Goal: Task Accomplishment & Management: Complete application form

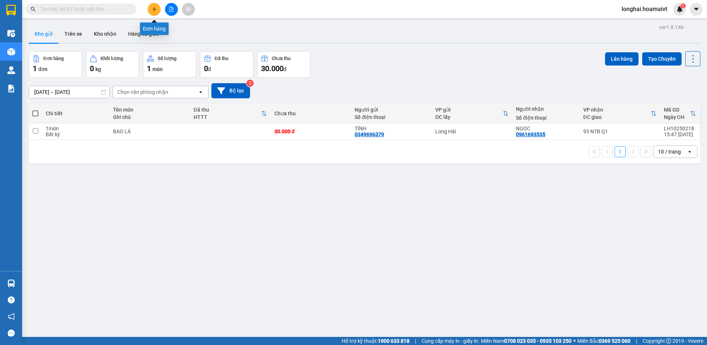
click at [155, 10] on icon "plus" at bounding box center [154, 9] width 5 height 5
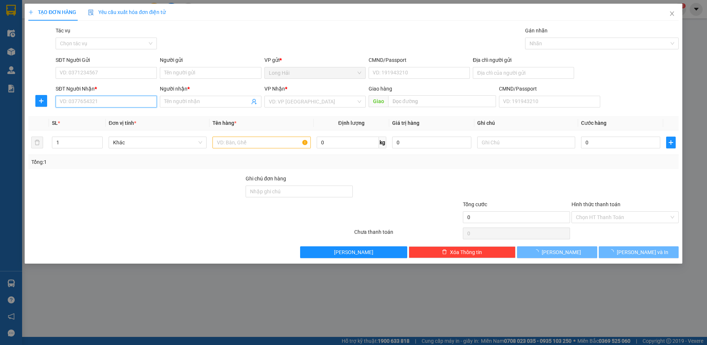
click at [115, 102] on input "SĐT Người Nhận *" at bounding box center [106, 102] width 101 height 12
type input "0986410979"
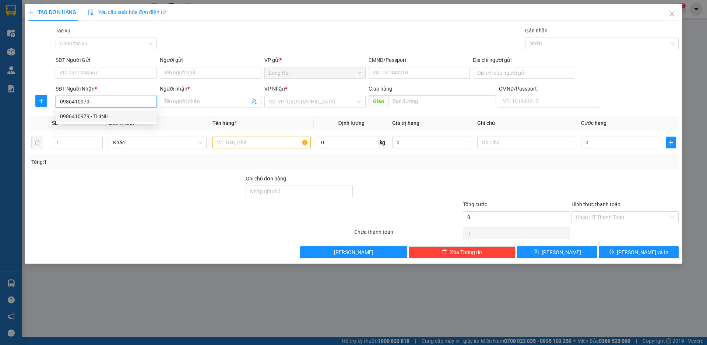
click at [111, 118] on div "0986410979 - THINH" at bounding box center [106, 116] width 92 height 8
type input "LONG HAI"
type input "THINH"
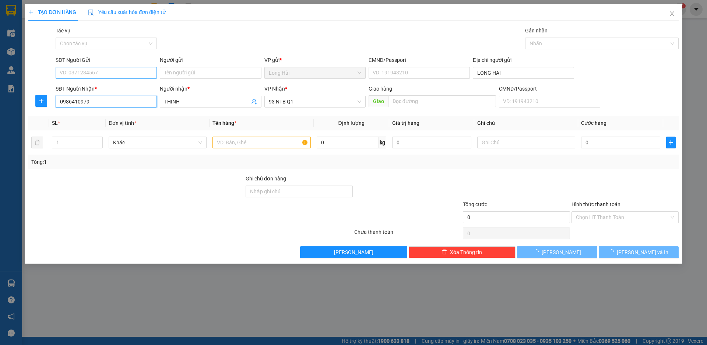
type input "0986410979"
click at [112, 74] on input "SĐT Người Gửi" at bounding box center [106, 73] width 101 height 12
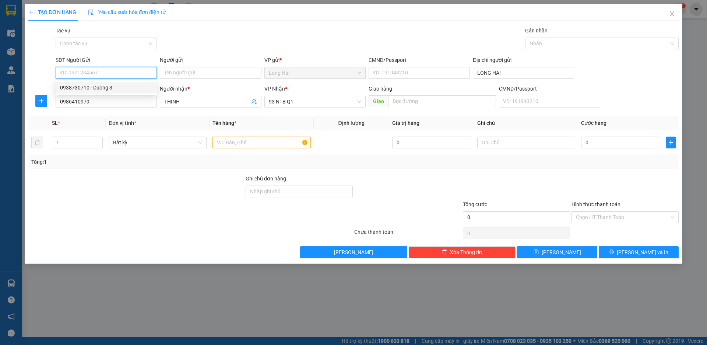
click at [112, 89] on div "0938730710 - Duong 3" at bounding box center [106, 88] width 92 height 8
type input "0938730710"
type input "Duong 3"
type input "079061021214"
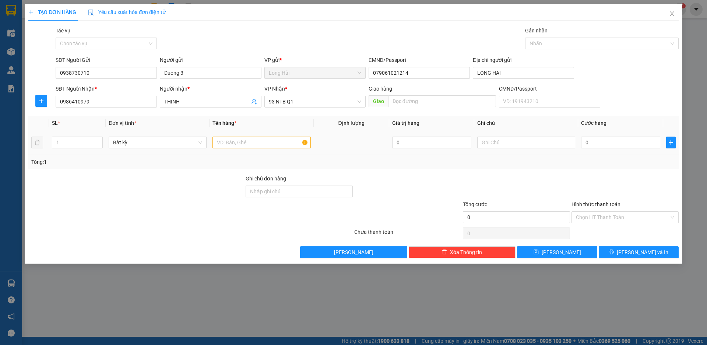
drag, startPoint x: 222, startPoint y: 134, endPoint x: 223, endPoint y: 138, distance: 3.8
click at [223, 138] on td at bounding box center [262, 142] width 104 height 25
click at [223, 138] on input "text" at bounding box center [261, 143] width 98 height 12
type input "tx"
click at [598, 143] on input "0" at bounding box center [620, 143] width 79 height 12
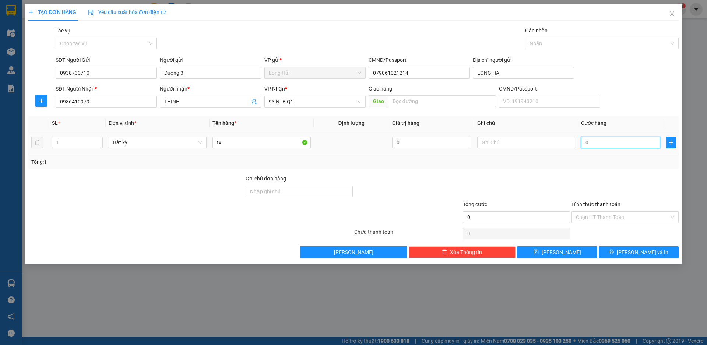
type input "5"
type input "50"
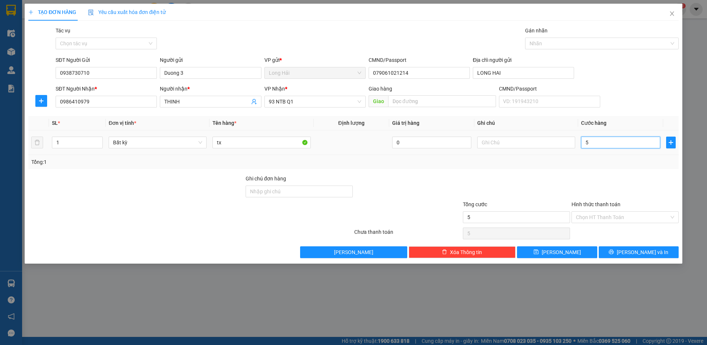
type input "50"
click at [593, 213] on input "Hình thức thanh toán" at bounding box center [622, 217] width 93 height 11
type input "50.000"
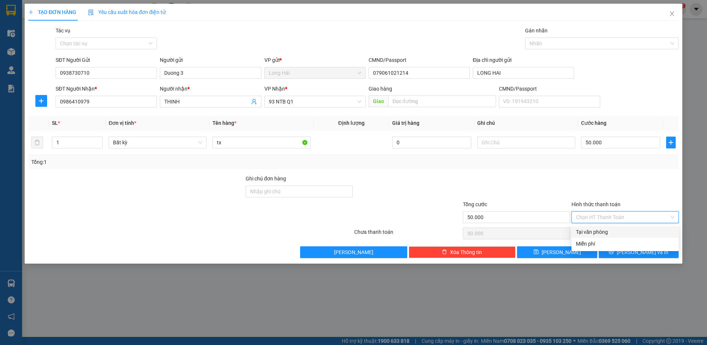
click at [588, 234] on div "Tại văn phòng" at bounding box center [625, 232] width 98 height 8
type input "0"
click at [654, 251] on button "[PERSON_NAME] và In" at bounding box center [639, 252] width 80 height 12
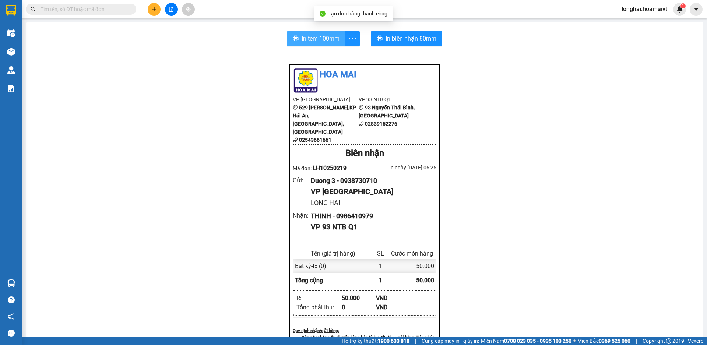
click at [306, 40] on span "In tem 100mm" at bounding box center [321, 38] width 38 height 9
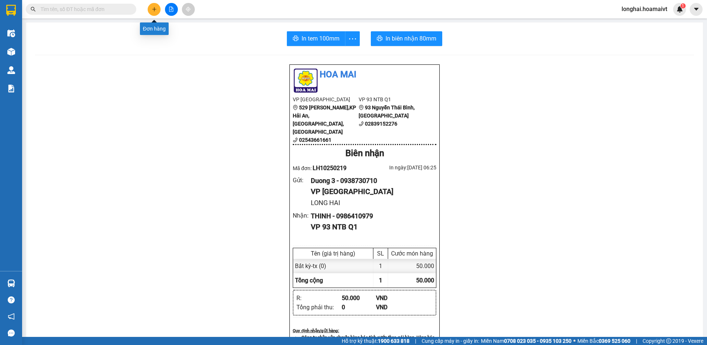
click at [155, 10] on icon "plus" at bounding box center [154, 9] width 5 height 5
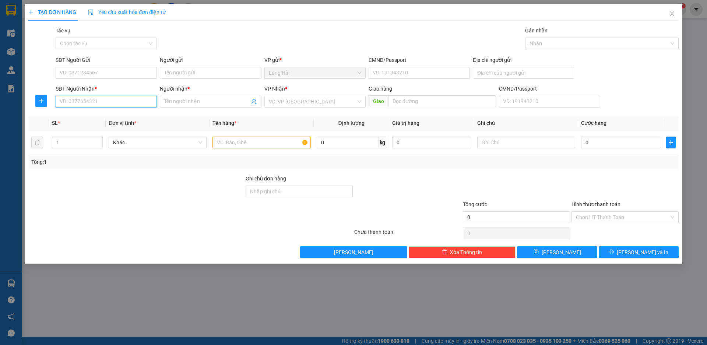
click at [125, 99] on input "SĐT Người Nhận *" at bounding box center [106, 102] width 101 height 12
click at [75, 102] on input "093355042" at bounding box center [106, 102] width 101 height 12
click at [147, 105] on input "0933555042" at bounding box center [106, 102] width 101 height 12
type input "0933555042"
click at [178, 101] on input "Người nhận *" at bounding box center [206, 102] width 85 height 8
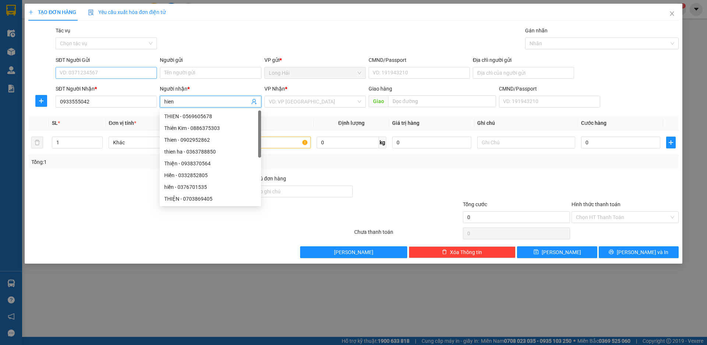
type input "hien"
click at [134, 75] on input "SĐT Người Gửi" at bounding box center [106, 73] width 101 height 12
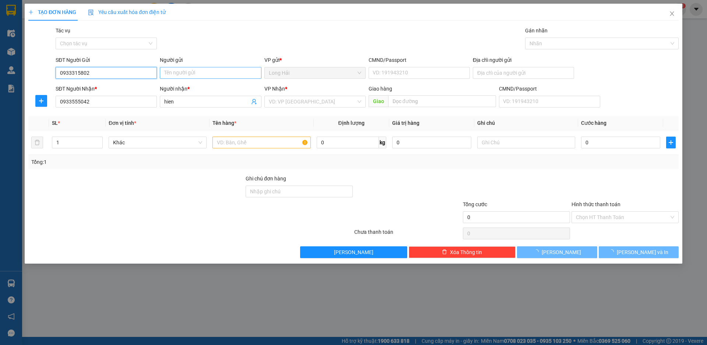
type input "0933315802"
click at [177, 74] on input "Người gửi" at bounding box center [210, 73] width 101 height 12
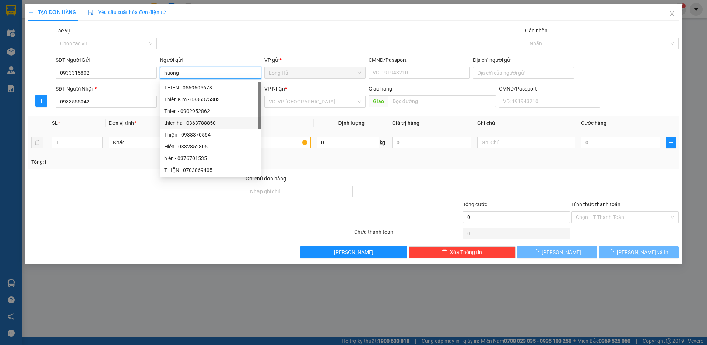
type input "huong"
click at [276, 143] on input "text" at bounding box center [261, 143] width 98 height 12
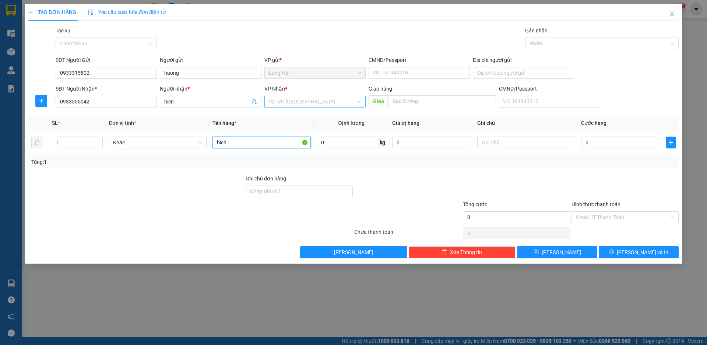
type input "bich"
click at [301, 102] on input "search" at bounding box center [312, 101] width 87 height 11
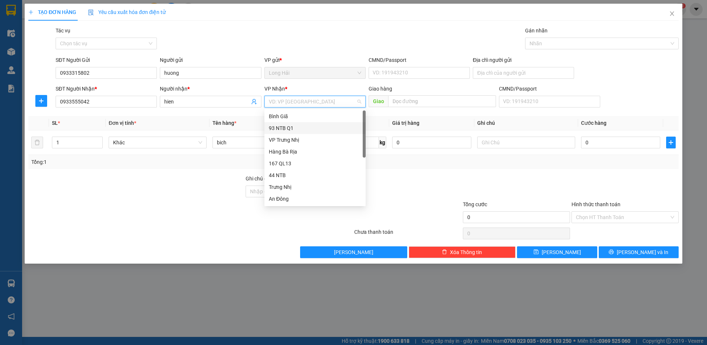
click at [280, 128] on div "93 NTB Q1" at bounding box center [315, 128] width 92 height 8
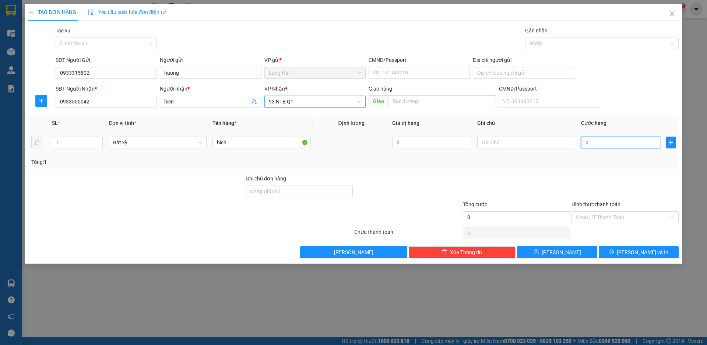
click at [603, 141] on input "0" at bounding box center [620, 143] width 79 height 12
type input "3"
type input "30"
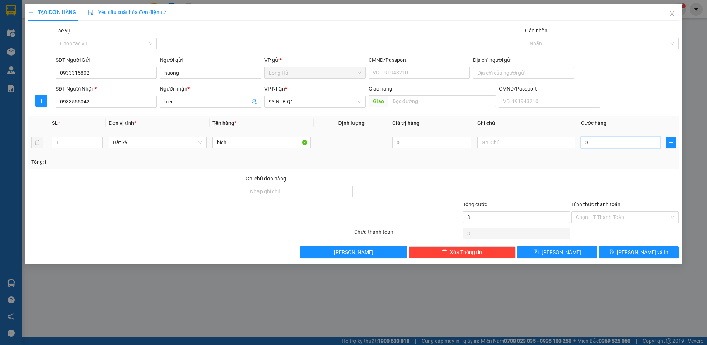
type input "30"
click at [595, 214] on input "Hình thức thanh toán" at bounding box center [622, 217] width 93 height 11
type input "30.000"
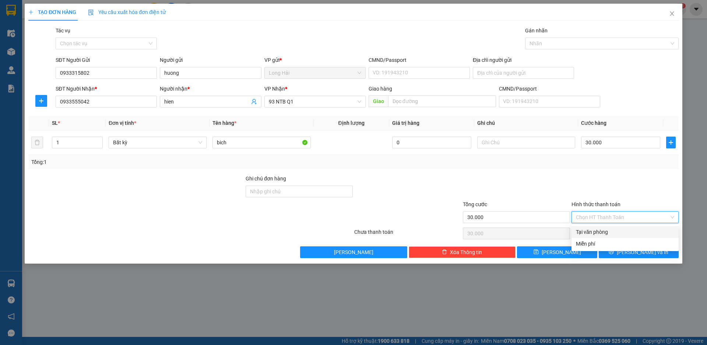
click at [578, 229] on div "Tại văn phòng" at bounding box center [625, 232] width 98 height 8
type input "0"
click at [614, 251] on icon "printer" at bounding box center [611, 251] width 5 height 5
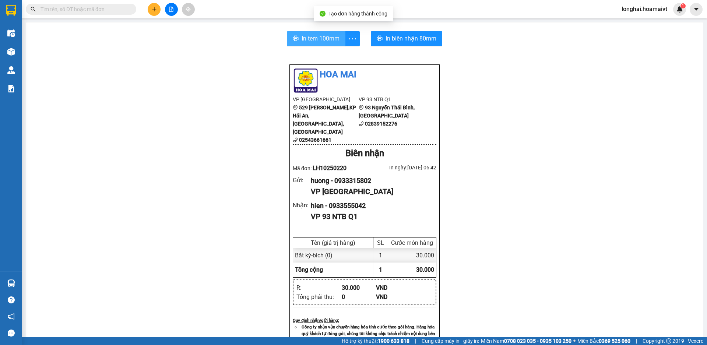
click at [310, 38] on span "In tem 100mm" at bounding box center [321, 38] width 38 height 9
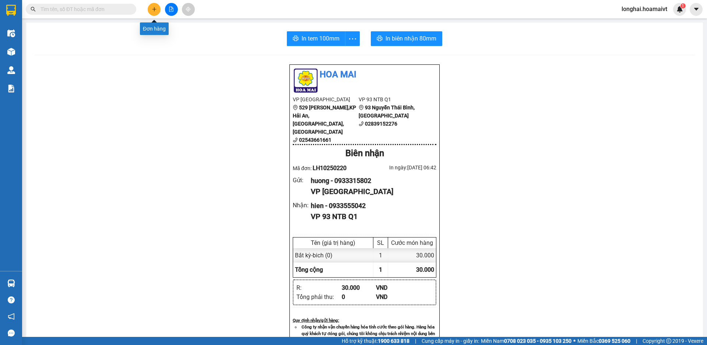
click at [158, 12] on button at bounding box center [154, 9] width 13 height 13
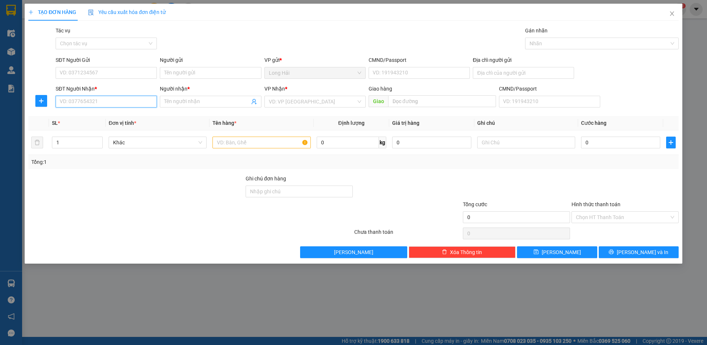
click at [117, 99] on input "SĐT Người Nhận *" at bounding box center [106, 102] width 101 height 12
type input "0938533315"
click at [107, 115] on div "0938533315 - Tung" at bounding box center [106, 116] width 92 height 8
type input "Tung"
type input "0938533315"
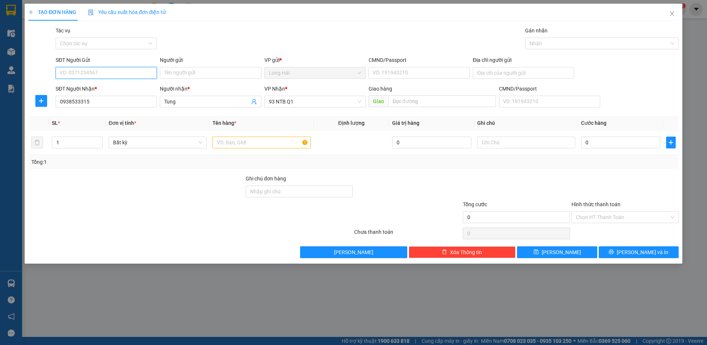
click at [126, 74] on input "SĐT Người Gửi" at bounding box center [106, 73] width 101 height 12
type input "0792664516"
click at [99, 88] on div "0792664516 - THAU" at bounding box center [106, 88] width 92 height 8
type input "THAU"
type input "0792664516"
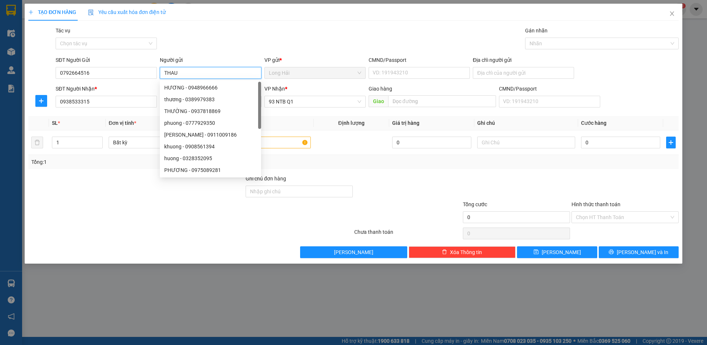
drag, startPoint x: 186, startPoint y: 73, endPoint x: 157, endPoint y: 75, distance: 29.2
click at [157, 75] on div "SĐT Người Gửi 0792664516 Người gửi THAU VP gửi * Long Hải CMND/Passport VD: [PA…" at bounding box center [367, 69] width 626 height 26
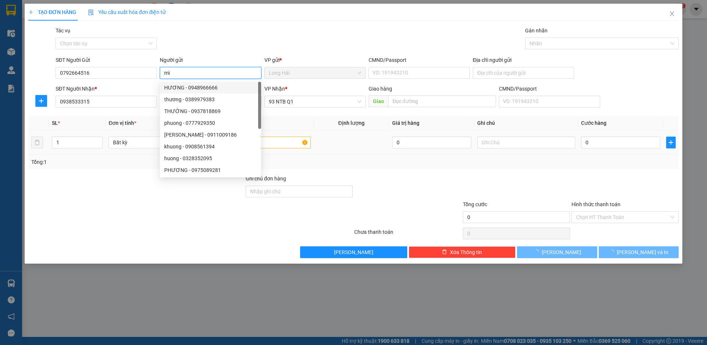
type input "mì"
click at [292, 142] on input "text" at bounding box center [261, 143] width 98 height 12
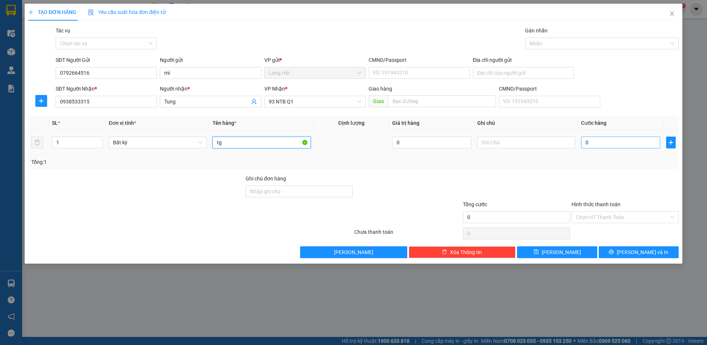
type input "tg"
click at [605, 144] on input "0" at bounding box center [620, 143] width 79 height 12
type input "5"
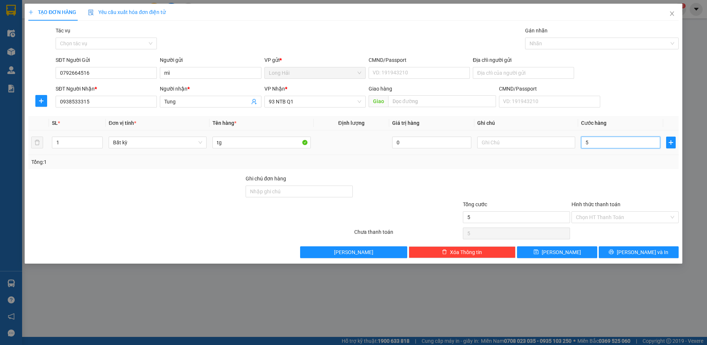
type input "50"
click at [592, 216] on input "Hình thức thanh toán" at bounding box center [622, 217] width 93 height 11
type input "50.000"
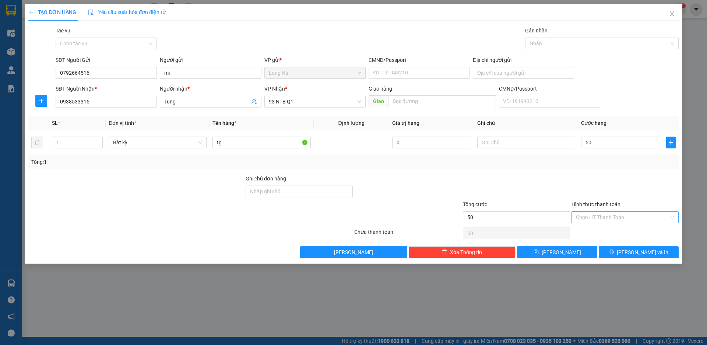
type input "50.000"
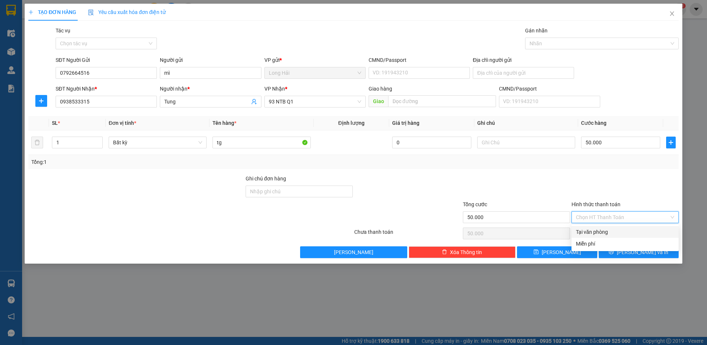
click at [586, 232] on div "Tại văn phòng" at bounding box center [625, 232] width 98 height 8
type input "0"
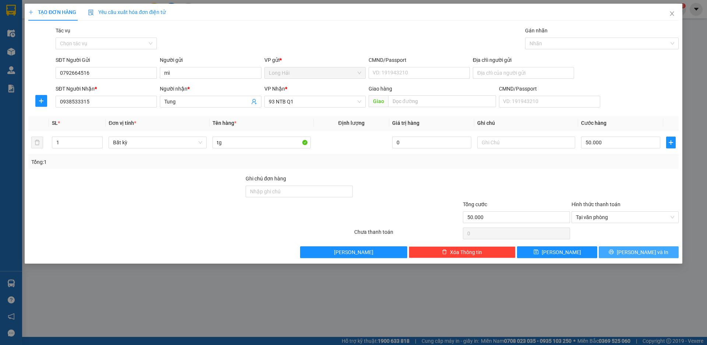
drag, startPoint x: 625, startPoint y: 251, endPoint x: 617, endPoint y: 252, distance: 7.9
click at [614, 252] on icon "printer" at bounding box center [611, 251] width 5 height 5
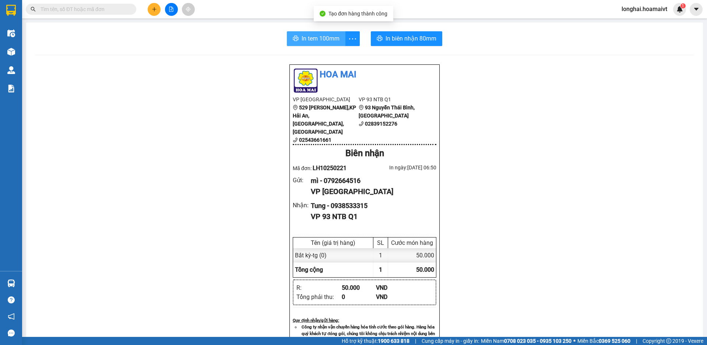
click at [307, 34] on button "In tem 100mm" at bounding box center [316, 38] width 59 height 15
click at [116, 11] on input "text" at bounding box center [84, 9] width 87 height 8
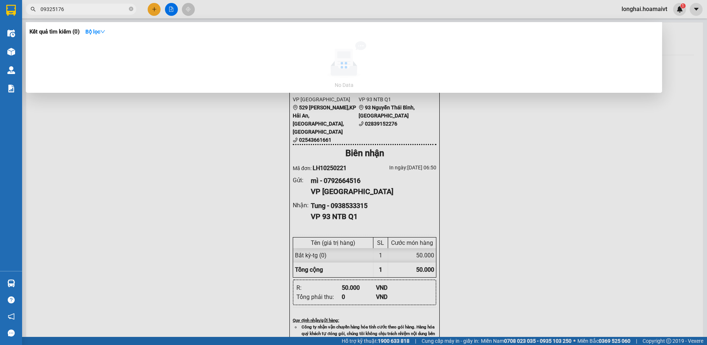
type input "09325176"
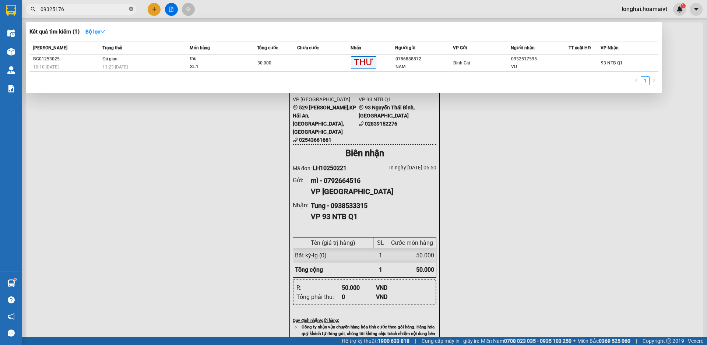
click at [129, 9] on icon "close-circle" at bounding box center [131, 9] width 4 height 4
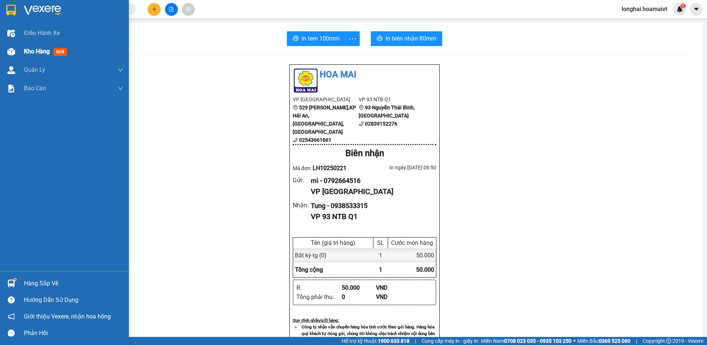
click at [31, 50] on span "Kho hàng" at bounding box center [37, 51] width 26 height 7
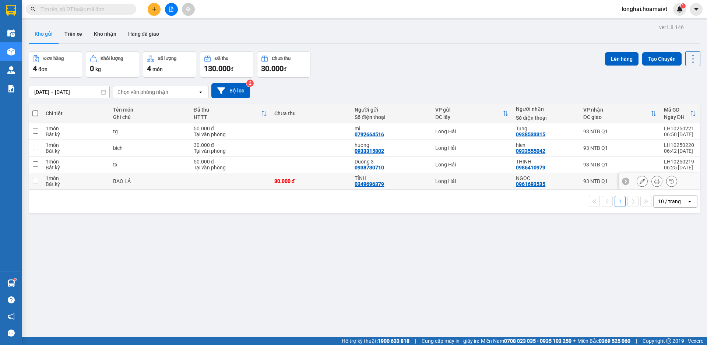
click at [34, 179] on input "checkbox" at bounding box center [36, 181] width 6 height 6
checkbox input "true"
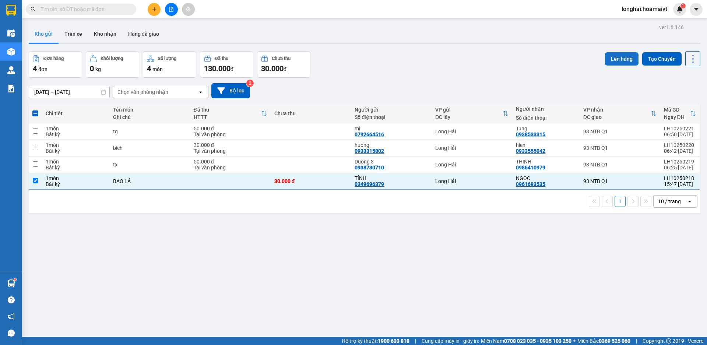
click at [616, 60] on button "Lên hàng" at bounding box center [622, 58] width 34 height 13
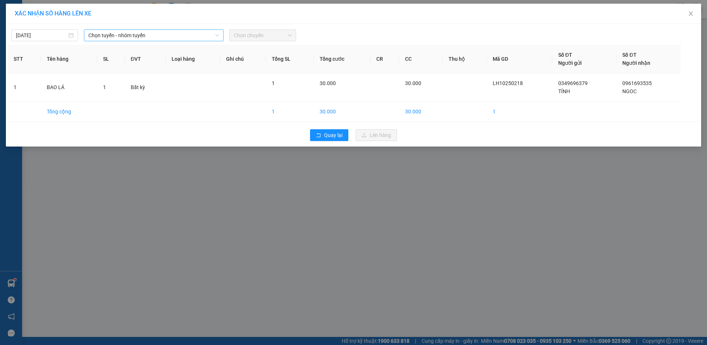
click at [136, 32] on span "Chọn tuyến - nhóm tuyến" at bounding box center [153, 35] width 131 height 11
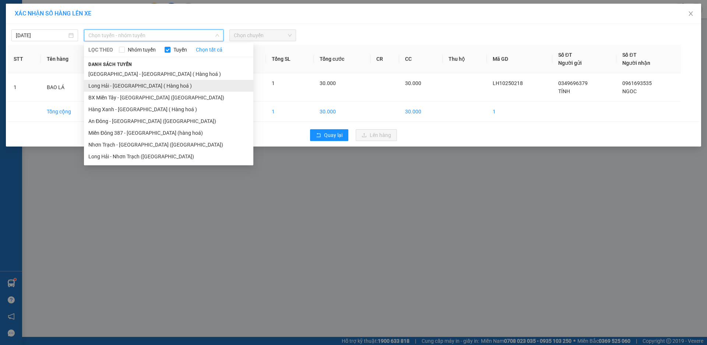
click at [138, 86] on li "Long Hải - [GEOGRAPHIC_DATA] ( Hàng hoá )" at bounding box center [168, 86] width 169 height 12
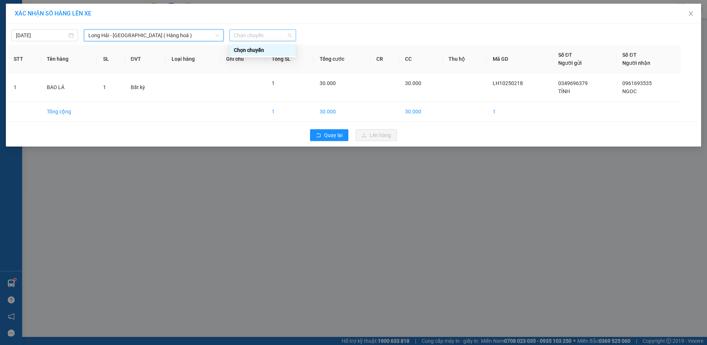
click at [252, 39] on span "Chọn chuyến" at bounding box center [263, 35] width 58 height 11
type input "05"
click at [280, 64] on div "Thêm chuyến " 05:00 "" at bounding box center [268, 62] width 78 height 13
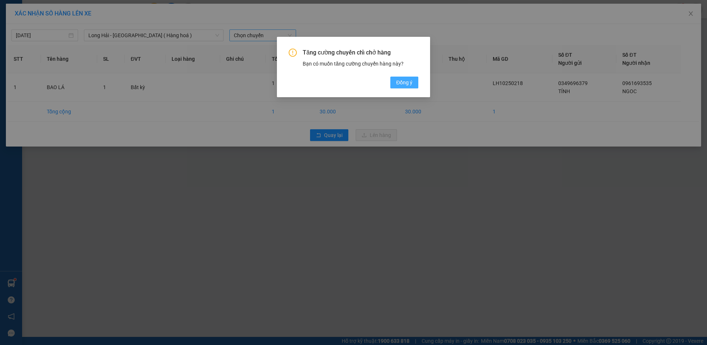
click at [397, 80] on span "Đồng ý" at bounding box center [404, 82] width 16 height 8
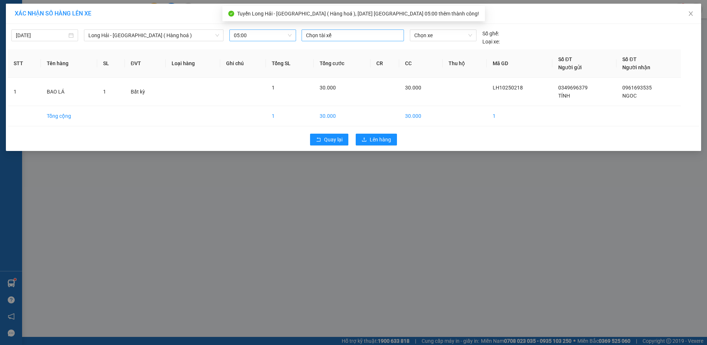
click at [330, 37] on div at bounding box center [352, 35] width 99 height 9
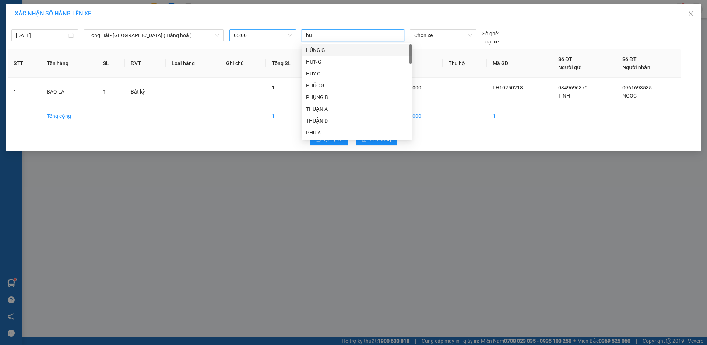
type input "huy"
click at [337, 131] on div "HUY B LH" at bounding box center [357, 133] width 102 height 8
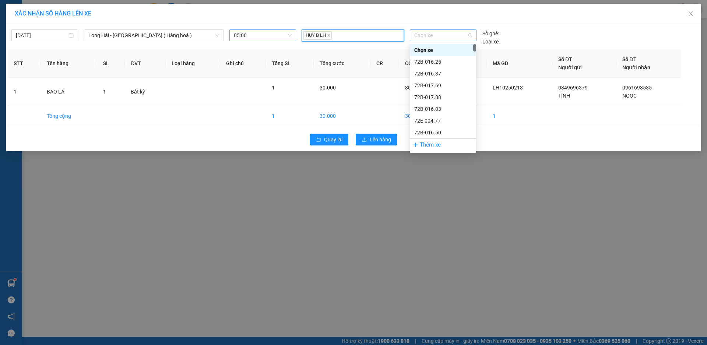
click at [415, 38] on span "Chọn xe" at bounding box center [442, 35] width 57 height 11
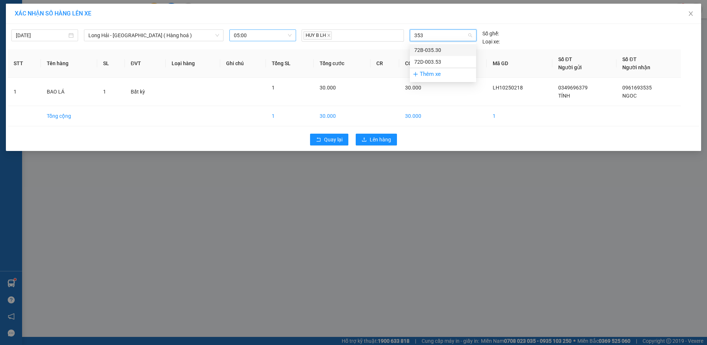
type input "3530"
click at [430, 49] on div "72B-035.30" at bounding box center [442, 50] width 57 height 8
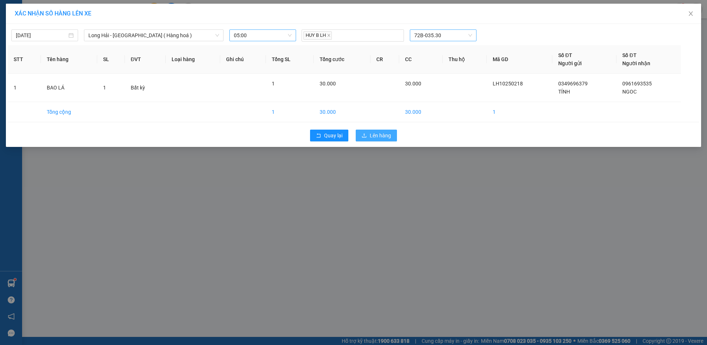
click at [378, 135] on span "Lên hàng" at bounding box center [380, 135] width 21 height 8
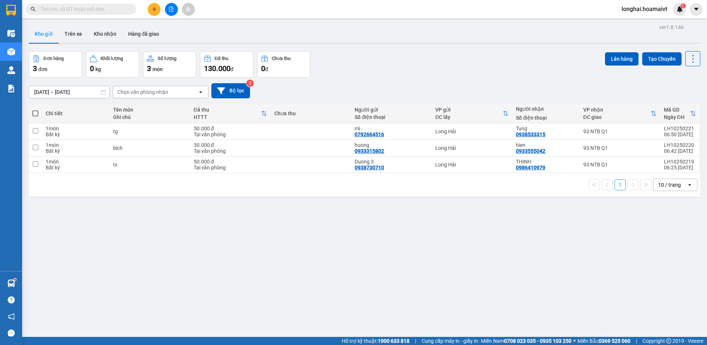
click at [36, 111] on span at bounding box center [35, 113] width 6 height 6
click at [35, 110] on input "checkbox" at bounding box center [35, 110] width 0 height 0
checkbox input "true"
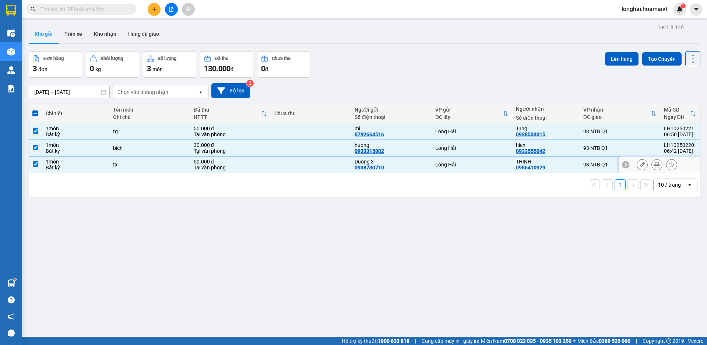
click at [37, 162] on input "checkbox" at bounding box center [36, 164] width 6 height 6
checkbox input "false"
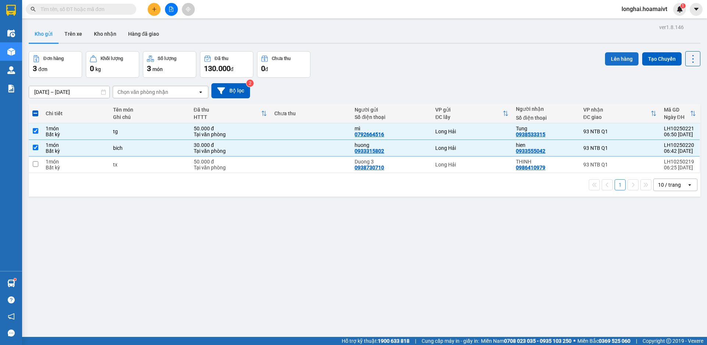
click at [622, 57] on button "Lên hàng" at bounding box center [622, 58] width 34 height 13
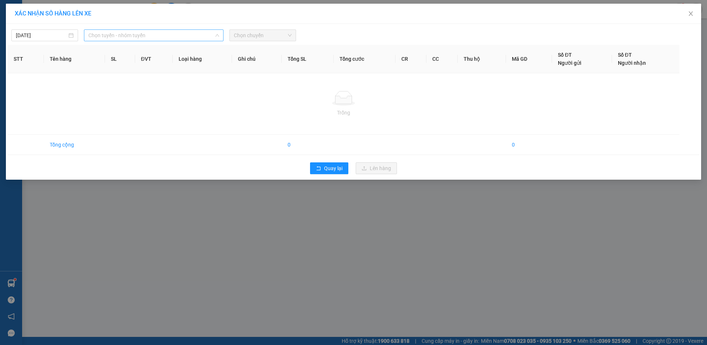
click at [110, 33] on span "Chọn tuyến - nhóm tuyến" at bounding box center [153, 35] width 131 height 11
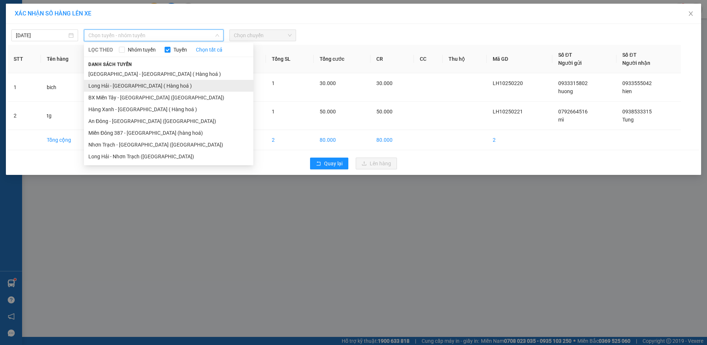
click at [120, 87] on li "Long Hải - [GEOGRAPHIC_DATA] ( Hàng hoá )" at bounding box center [168, 86] width 169 height 12
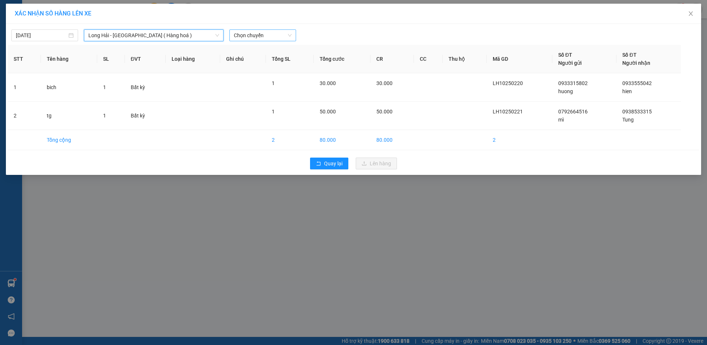
click at [261, 35] on span "Chọn chuyến" at bounding box center [263, 35] width 58 height 11
click at [259, 34] on span "Chọn chuyến" at bounding box center [263, 35] width 58 height 11
type input "08"
click at [286, 59] on div "Thêm chuyến " 08:00 "" at bounding box center [268, 62] width 78 height 13
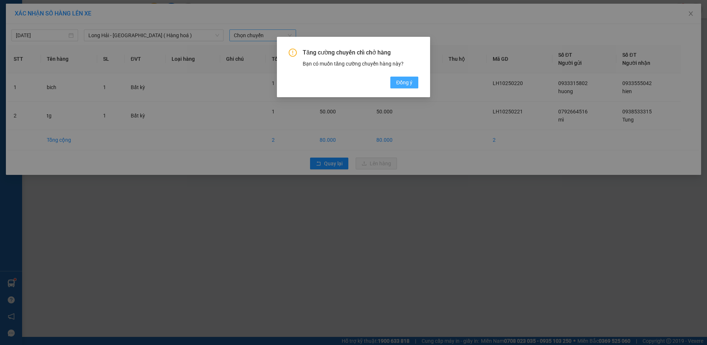
click at [404, 78] on button "Đồng ý" at bounding box center [404, 83] width 28 height 12
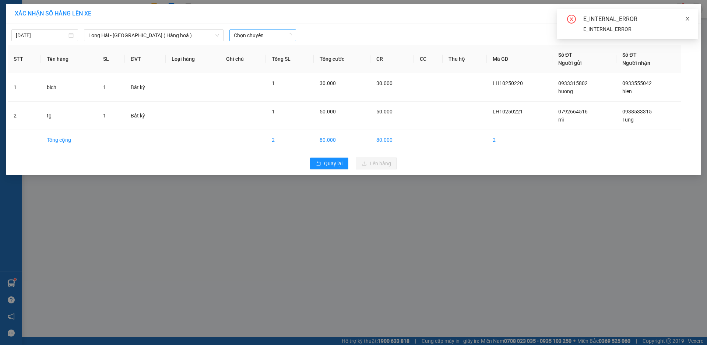
click at [688, 18] on icon "close" at bounding box center [688, 19] width 4 height 4
click at [689, 15] on icon "close" at bounding box center [691, 14] width 6 height 6
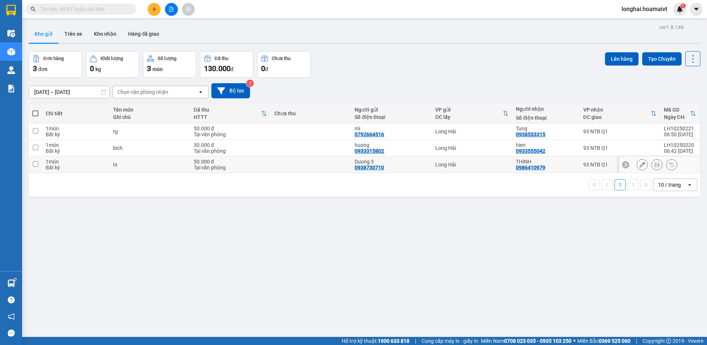
click at [34, 165] on input "checkbox" at bounding box center [36, 164] width 6 height 6
checkbox input "true"
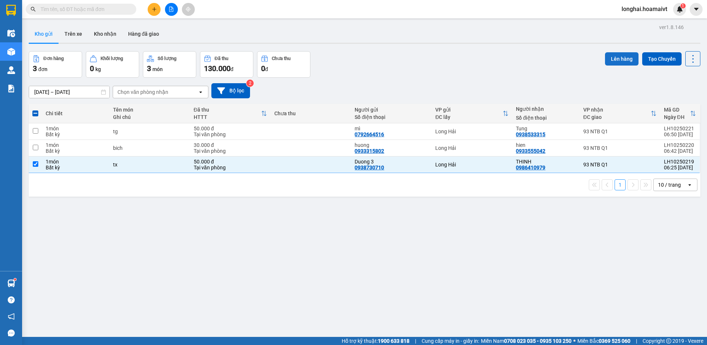
click at [617, 59] on button "Lên hàng" at bounding box center [622, 58] width 34 height 13
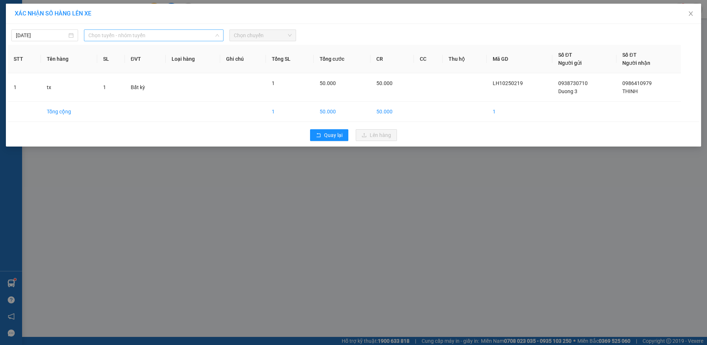
click at [160, 32] on span "Chọn tuyến - nhóm tuyến" at bounding box center [153, 35] width 131 height 11
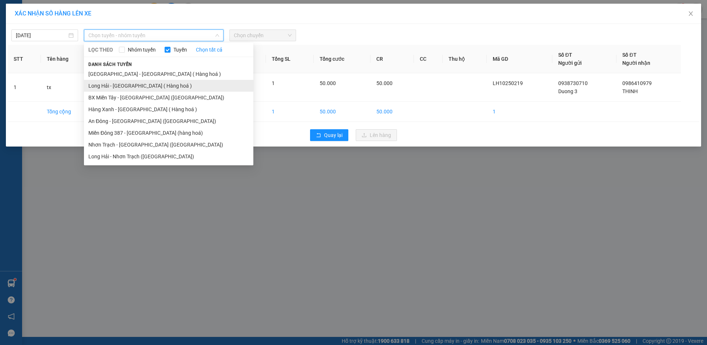
click at [169, 88] on li "Long Hải - [GEOGRAPHIC_DATA] ( Hàng hoá )" at bounding box center [168, 86] width 169 height 12
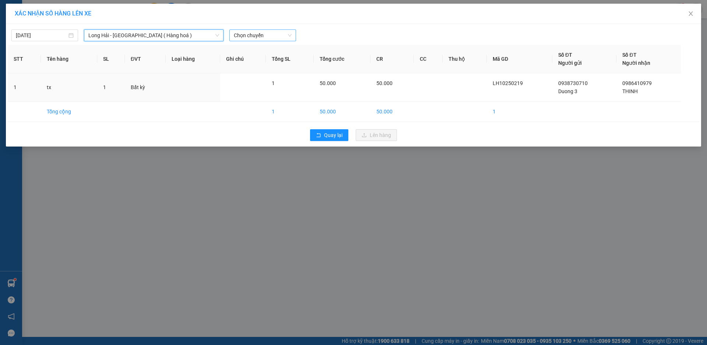
click at [242, 41] on span "Chọn chuyến" at bounding box center [263, 35] width 58 height 11
type input "07"
click at [277, 64] on div "Thêm chuyến " 07:00 "" at bounding box center [268, 62] width 78 height 13
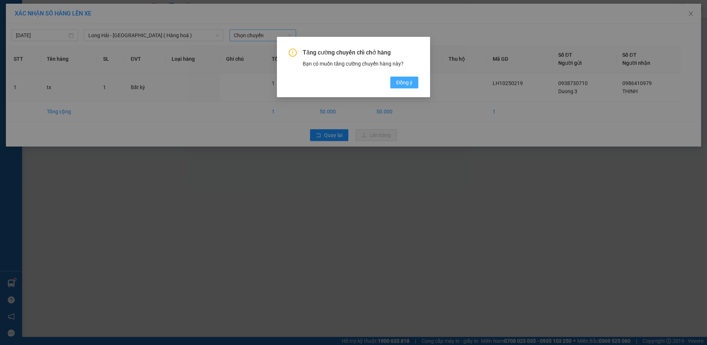
click at [399, 77] on button "Đồng ý" at bounding box center [404, 83] width 28 height 12
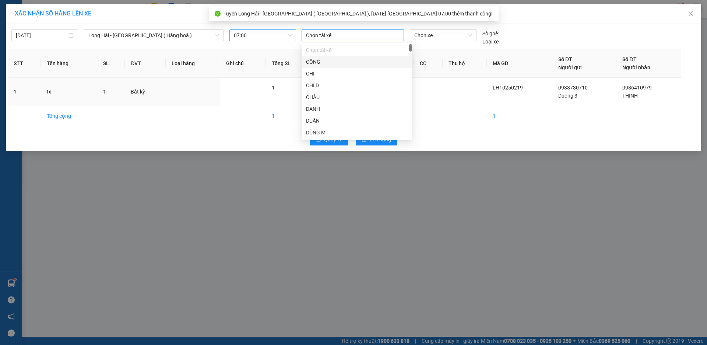
click at [319, 33] on div at bounding box center [352, 35] width 99 height 9
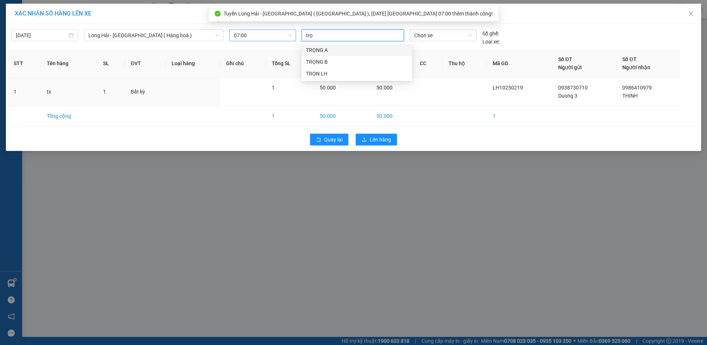
type input "trọn"
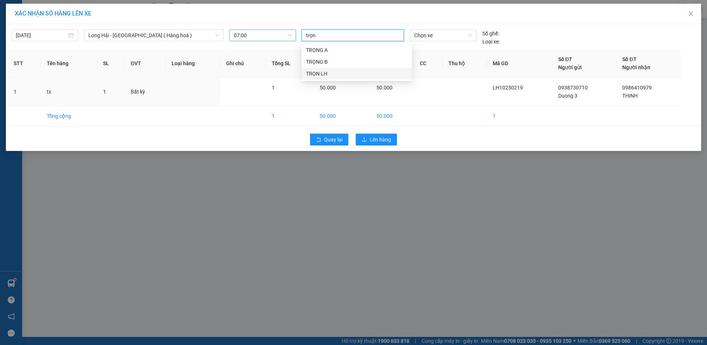
click at [338, 75] on div "TRỌN LH" at bounding box center [357, 74] width 102 height 8
click at [418, 36] on span "Chọn xe" at bounding box center [442, 35] width 57 height 11
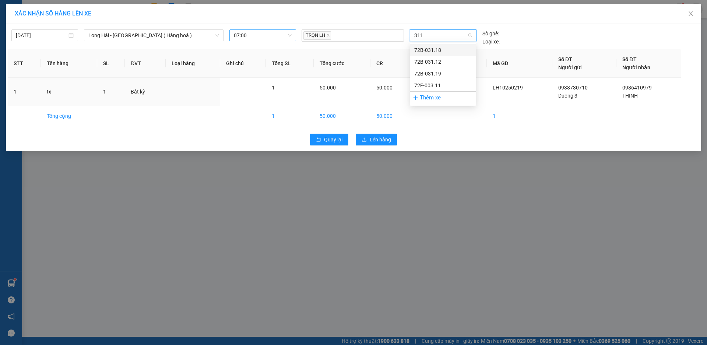
type input "3112"
click at [426, 46] on div "72B-031.12" at bounding box center [443, 50] width 66 height 12
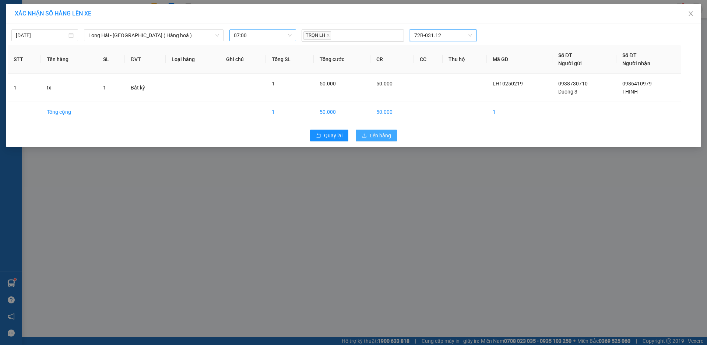
click at [383, 135] on span "Lên hàng" at bounding box center [380, 135] width 21 height 8
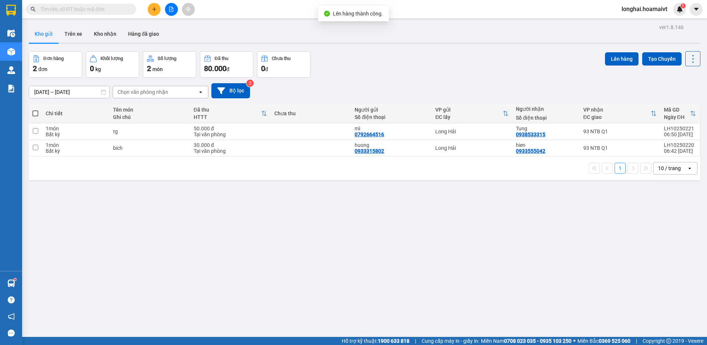
click at [34, 111] on span at bounding box center [35, 113] width 6 height 6
click at [35, 110] on input "checkbox" at bounding box center [35, 110] width 0 height 0
checkbox input "true"
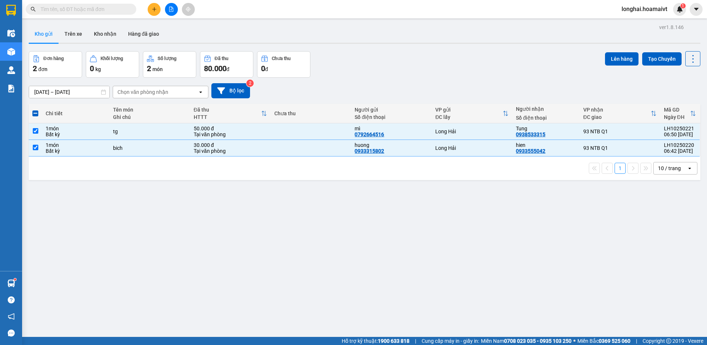
click at [36, 113] on span at bounding box center [35, 113] width 6 height 6
click at [35, 110] on input "checkbox" at bounding box center [35, 110] width 0 height 0
click at [33, 112] on span at bounding box center [35, 113] width 6 height 6
click at [35, 110] on input "checkbox" at bounding box center [35, 110] width 0 height 0
click at [38, 115] on span at bounding box center [35, 113] width 6 height 6
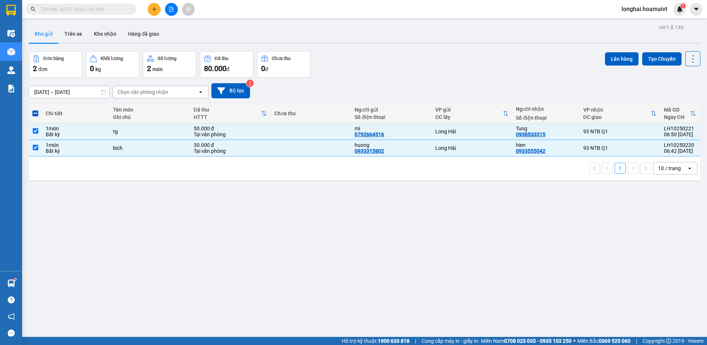
click at [35, 110] on input "checkbox" at bounding box center [35, 110] width 0 height 0
click at [35, 114] on span at bounding box center [35, 113] width 6 height 6
click at [35, 110] on input "checkbox" at bounding box center [35, 110] width 0 height 0
click at [103, 39] on button "Kho nhận" at bounding box center [105, 34] width 34 height 18
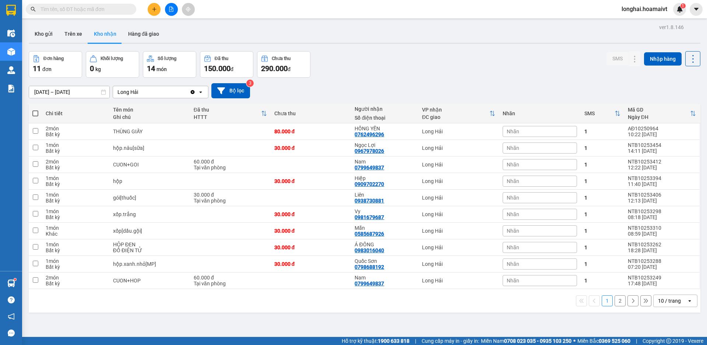
click at [73, 11] on input "text" at bounding box center [84, 9] width 87 height 8
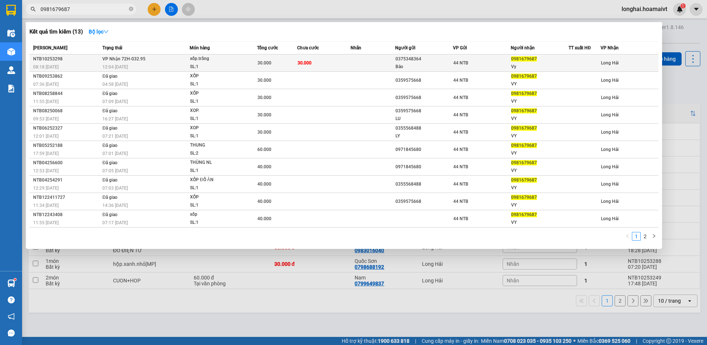
type input "0981679687"
click at [294, 60] on div "30.000" at bounding box center [276, 63] width 39 height 8
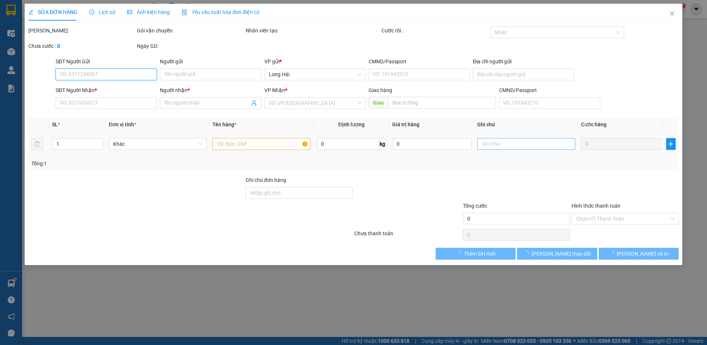
type input "0375348364"
type input "Bảo"
type input "051207013475"
type input "0981679687"
type input "Vy"
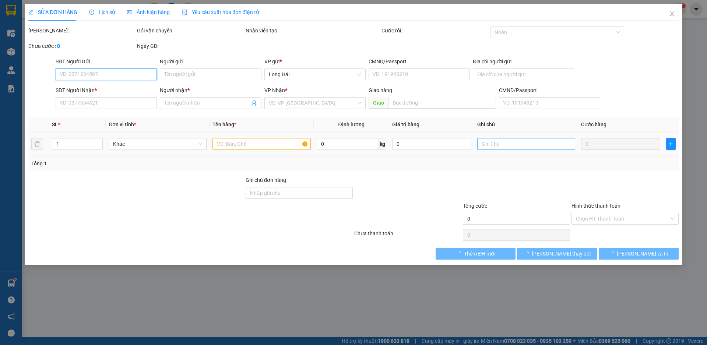
type input "30.000"
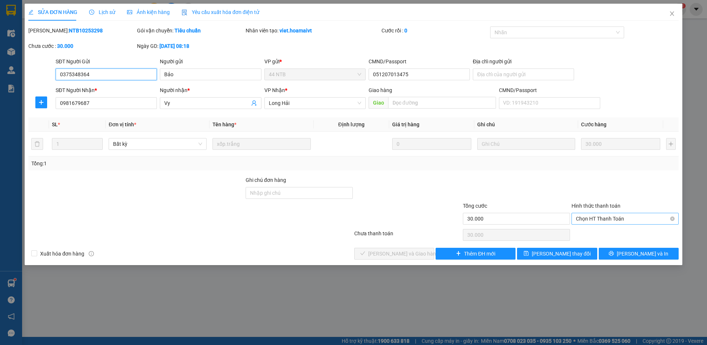
click at [579, 219] on span "Chọn HT Thanh Toán" at bounding box center [625, 218] width 98 height 11
click at [591, 234] on div "Tại văn phòng" at bounding box center [625, 233] width 98 height 8
type input "0"
click at [387, 251] on span "[PERSON_NAME] và Giao hàng" at bounding box center [403, 254] width 71 height 8
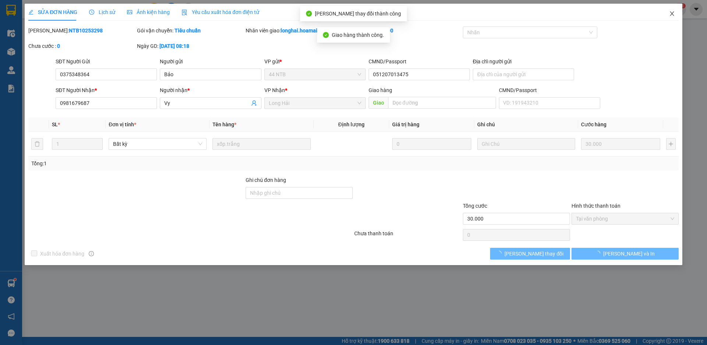
click at [672, 13] on icon "close" at bounding box center [672, 14] width 6 height 6
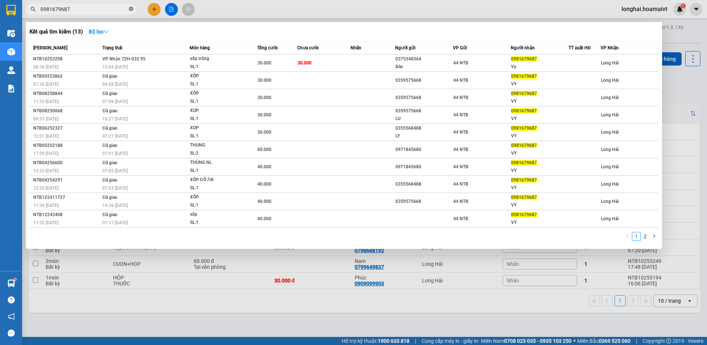
click at [131, 11] on icon "close-circle" at bounding box center [131, 9] width 4 height 4
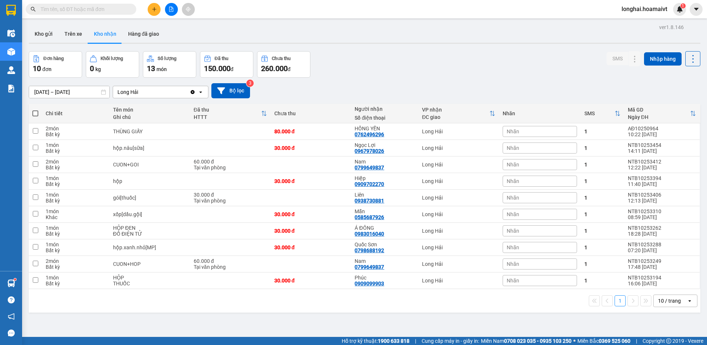
click at [115, 7] on input "text" at bounding box center [84, 9] width 87 height 8
click at [154, 11] on icon "plus" at bounding box center [154, 9] width 0 height 4
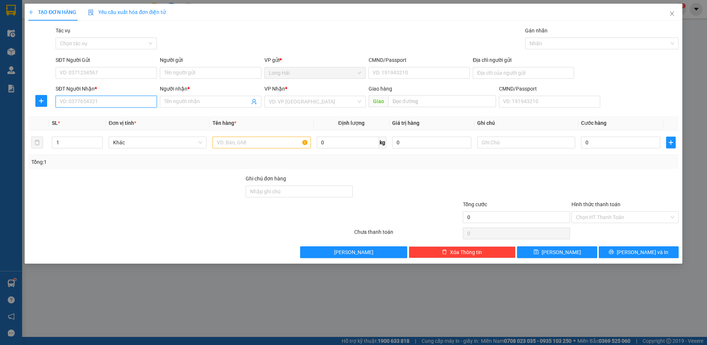
click at [117, 101] on input "SĐT Người Nhận *" at bounding box center [106, 102] width 101 height 12
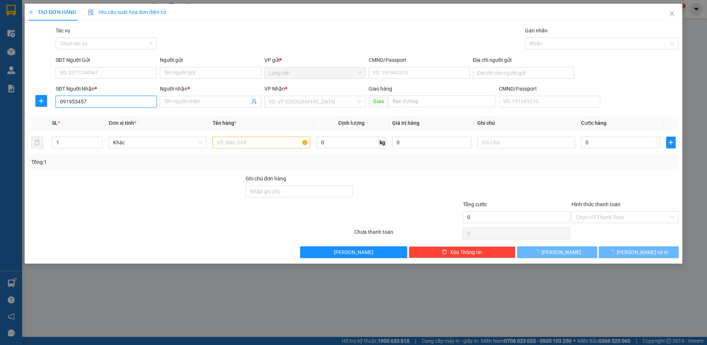
type input "0919534571"
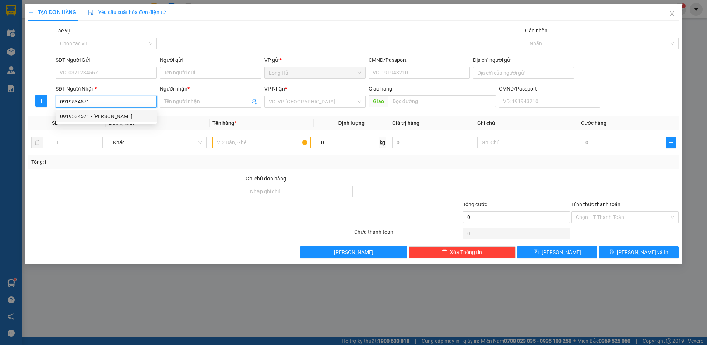
click at [122, 115] on div "0919534571 - [PERSON_NAME]" at bounding box center [106, 116] width 92 height 8
type input "C LAI"
type input "0919534571"
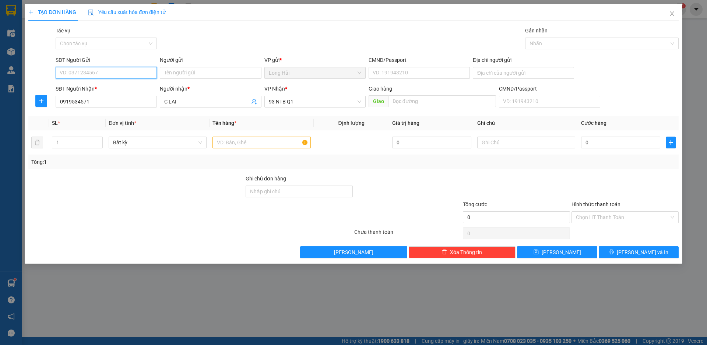
click at [102, 72] on input "SĐT Người Gửi" at bounding box center [106, 73] width 101 height 12
click at [112, 106] on div "0966483848 0869813314 0966483848 - TIÊN 0869813314 - MUOI" at bounding box center [106, 93] width 101 height 27
click at [108, 73] on input "SĐT Người Gửi" at bounding box center [106, 73] width 101 height 12
click at [116, 98] on div "0869813314 - MUOI" at bounding box center [106, 99] width 92 height 8
type input "0869813314"
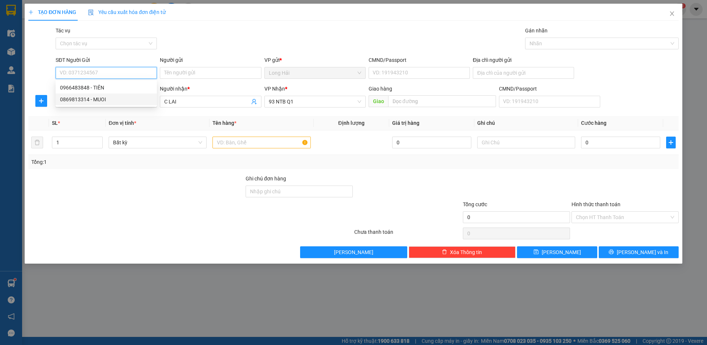
type input "MUOI"
click at [244, 142] on input "text" at bounding box center [261, 143] width 98 height 12
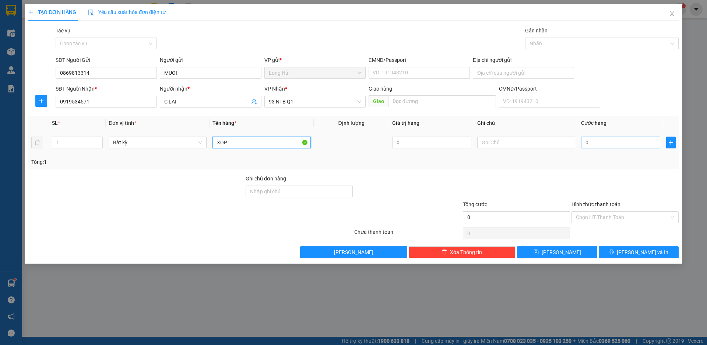
type input "XỐP"
click at [596, 146] on input "0" at bounding box center [620, 143] width 79 height 12
type input "8"
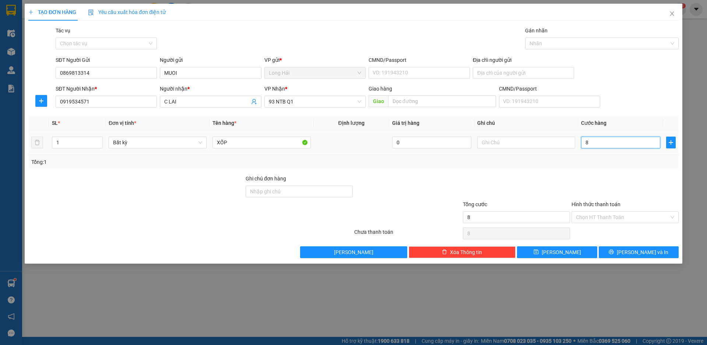
type input "80"
type input "80.000"
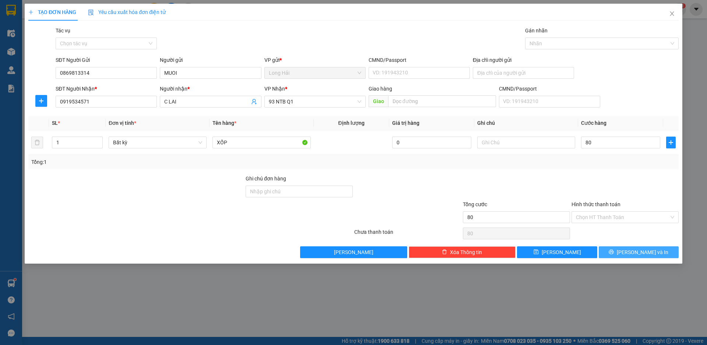
type input "80.000"
click at [635, 248] on span "[PERSON_NAME] và In" at bounding box center [643, 252] width 52 height 8
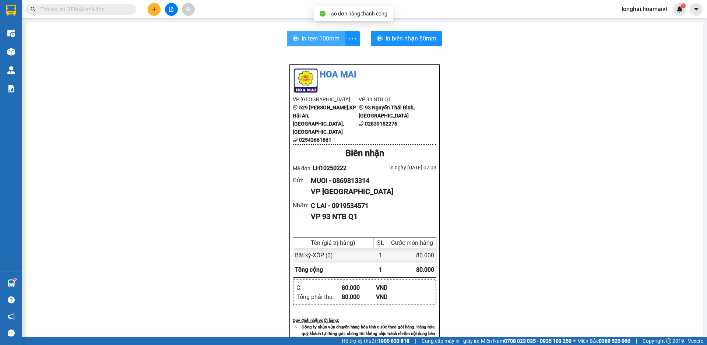
click at [323, 40] on span "In tem 100mm" at bounding box center [321, 38] width 38 height 9
click at [109, 8] on input "text" at bounding box center [84, 9] width 87 height 8
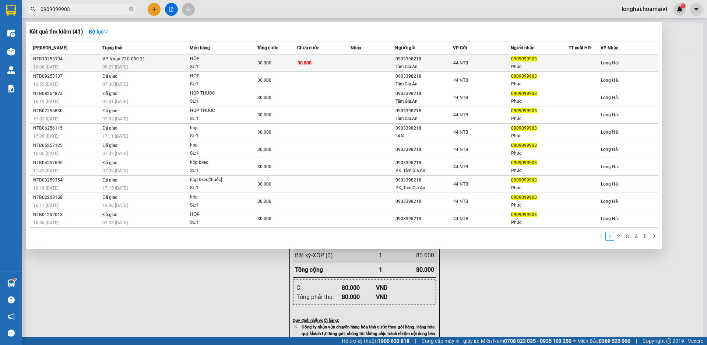
type input "0909099903"
click at [341, 56] on td "30.000" at bounding box center [323, 62] width 53 height 17
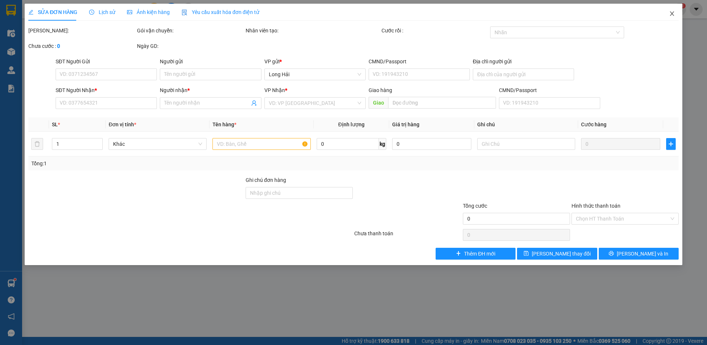
click at [672, 15] on icon "close" at bounding box center [672, 14] width 6 height 6
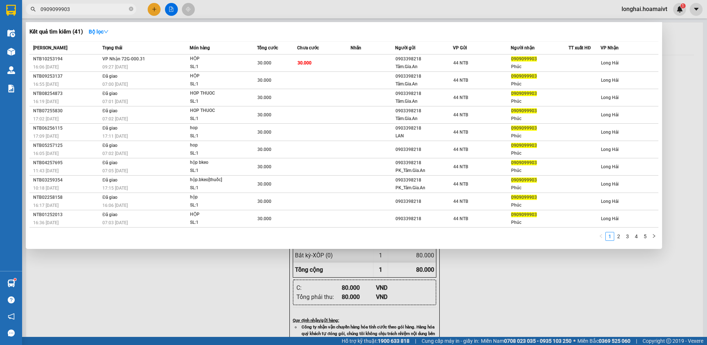
click at [94, 10] on input "0909099903" at bounding box center [84, 9] width 87 height 8
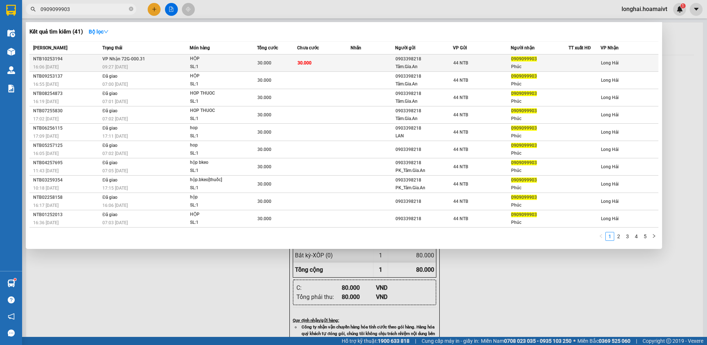
click at [324, 64] on td "30.000" at bounding box center [323, 62] width 53 height 17
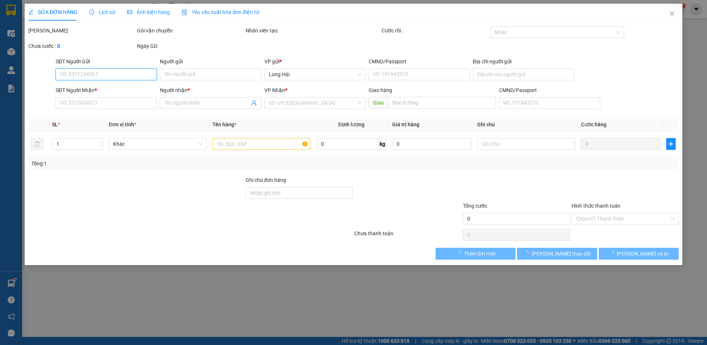
type input "0903398218"
type input "Tâm.Gia.An"
type input "128 [PERSON_NAME]"
type input "0909099903"
type input "Phúc"
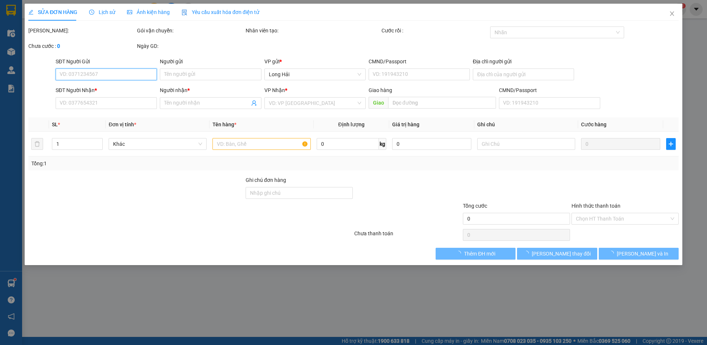
type input "30.000"
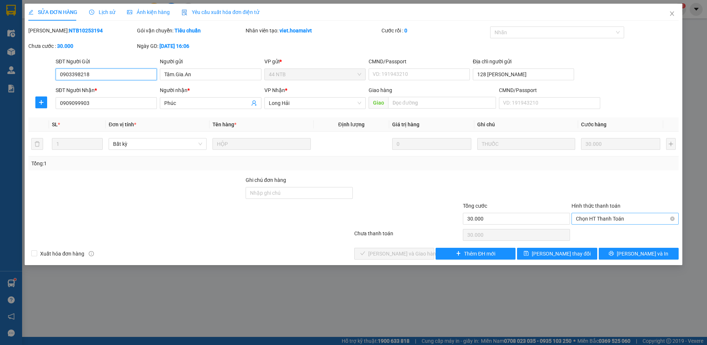
click at [588, 218] on span "Chọn HT Thanh Toán" at bounding box center [625, 218] width 98 height 11
click at [594, 237] on div "Tại văn phòng" at bounding box center [625, 233] width 98 height 8
type input "0"
click at [407, 252] on span "[PERSON_NAME] và Giao hàng" at bounding box center [403, 254] width 71 height 8
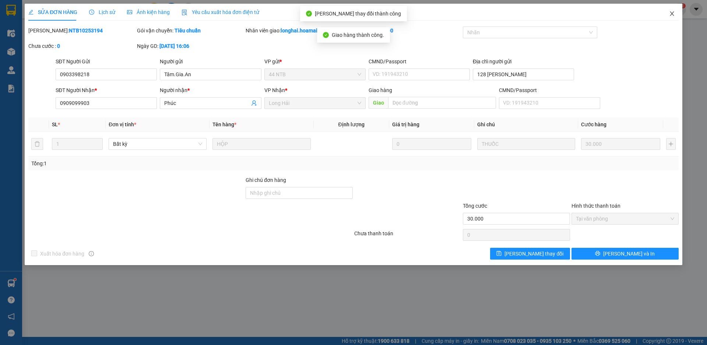
click at [674, 10] on span "Close" at bounding box center [672, 14] width 21 height 21
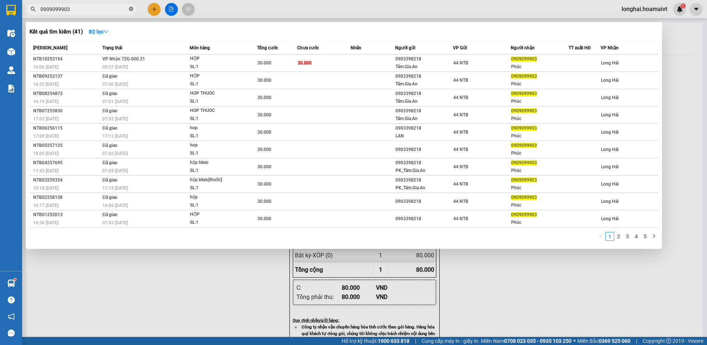
click at [130, 8] on icon "close-circle" at bounding box center [131, 9] width 4 height 4
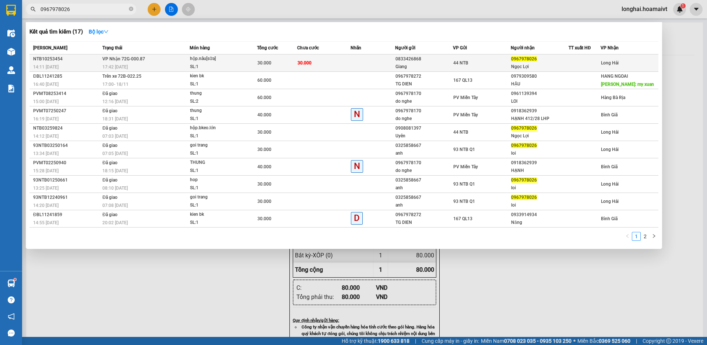
type input "0967978026"
click at [295, 58] on td "30.000" at bounding box center [277, 62] width 40 height 17
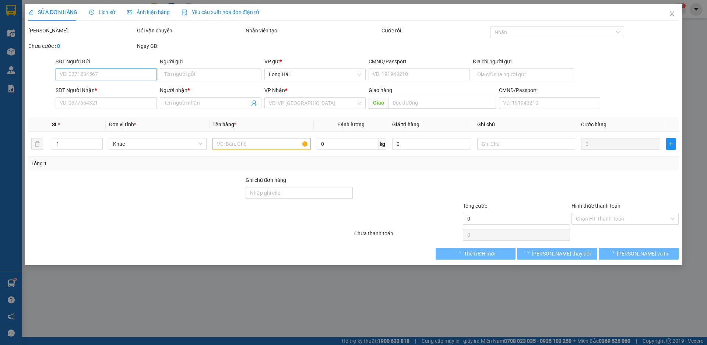
type input "0833426868"
type input "Giang"
type input "239/87_Tr.V.Đang_Q3"
type input "0967978026"
type input "Ngọc Lợi"
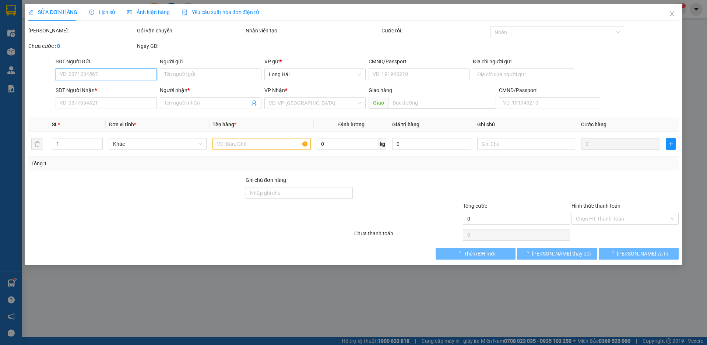
type input "30.000"
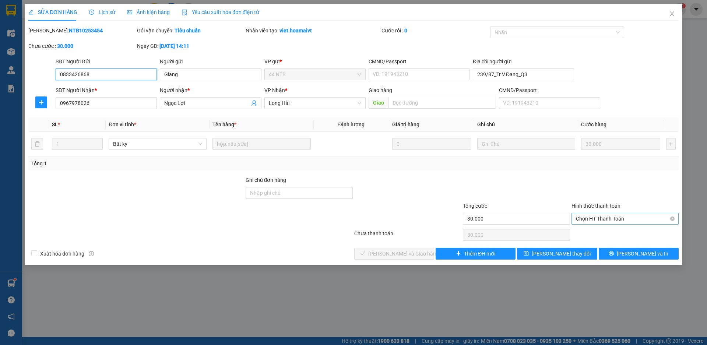
click at [607, 218] on span "Chọn HT Thanh Toán" at bounding box center [625, 218] width 98 height 11
click at [608, 230] on div "Tại văn phòng" at bounding box center [625, 233] width 98 height 8
type input "0"
click at [364, 256] on button "[PERSON_NAME] và Giao hàng" at bounding box center [394, 254] width 80 height 12
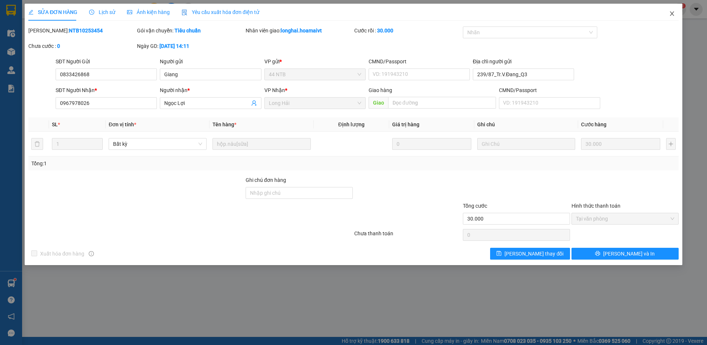
click at [673, 10] on span "Close" at bounding box center [672, 14] width 21 height 21
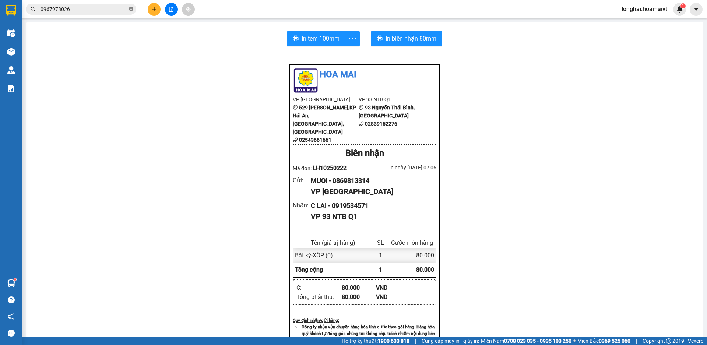
click at [130, 10] on icon "close-circle" at bounding box center [131, 9] width 4 height 4
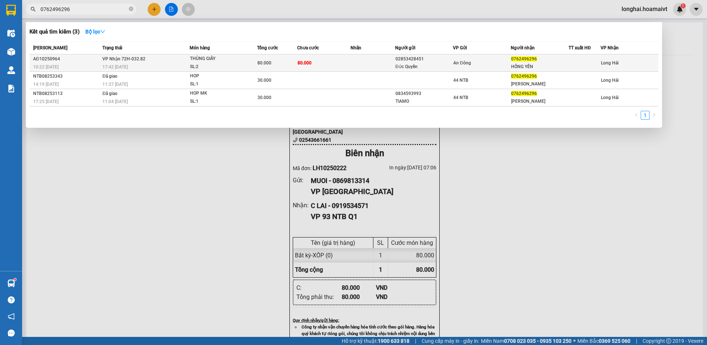
type input "0762496296"
click at [280, 60] on div "80.000" at bounding box center [276, 63] width 39 height 8
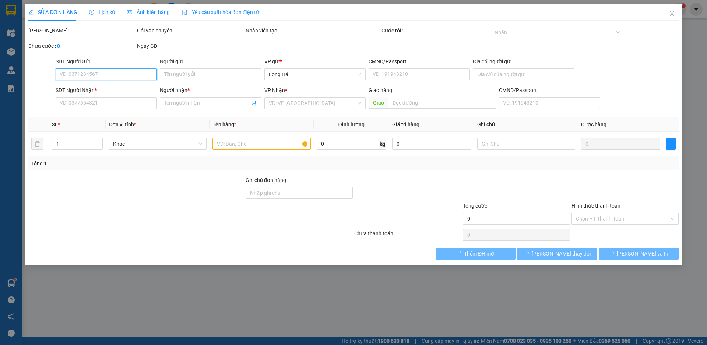
type input "02853428451"
type input "Đức Quyền"
type input "0762496296"
type input "HỒNG YẾN"
type input "80.000"
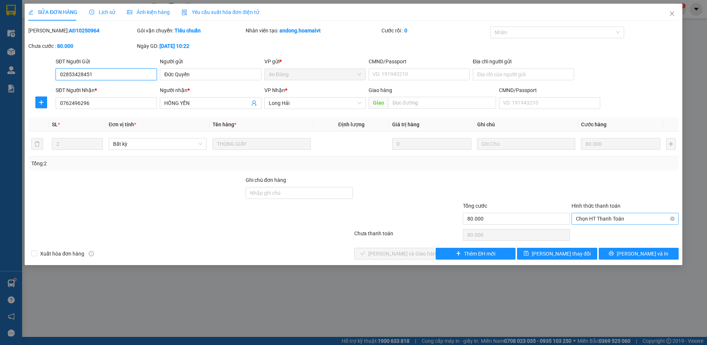
click at [594, 215] on span "Chọn HT Thanh Toán" at bounding box center [625, 218] width 98 height 11
click at [590, 231] on div "Tại văn phòng" at bounding box center [625, 233] width 98 height 8
type input "0"
click at [416, 253] on span "[PERSON_NAME] và Giao hàng" at bounding box center [403, 254] width 71 height 8
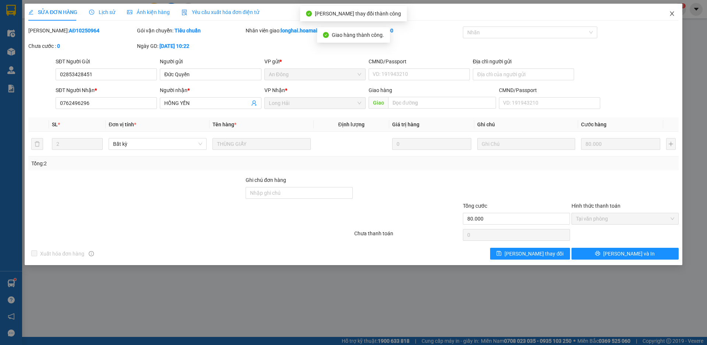
click at [670, 17] on span "Close" at bounding box center [672, 14] width 21 height 21
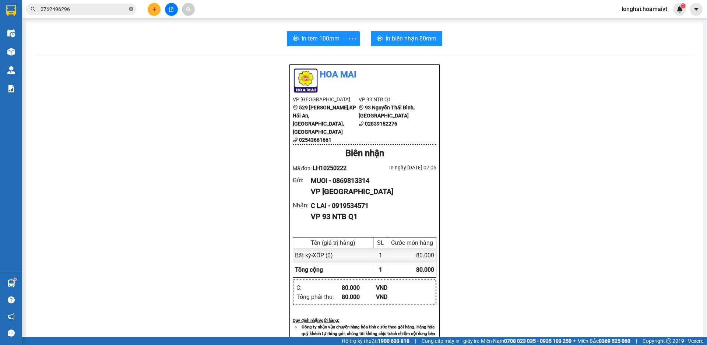
click at [130, 9] on icon "close-circle" at bounding box center [131, 9] width 4 height 4
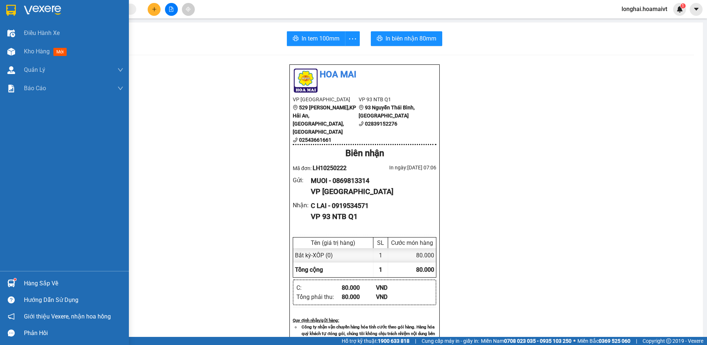
click at [19, 285] on div "Hàng sắp về" at bounding box center [64, 283] width 129 height 17
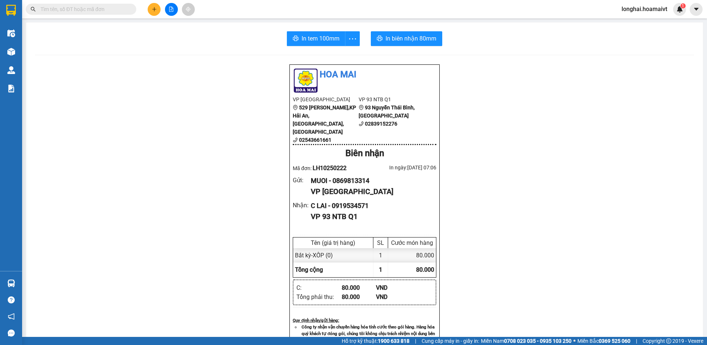
click at [116, 174] on section "Kết quả tìm kiếm ( 3 ) Bộ lọc Mã ĐH Trạng thái Món hàng Tổng cước Chưa cước Nhã…" at bounding box center [353, 172] width 707 height 345
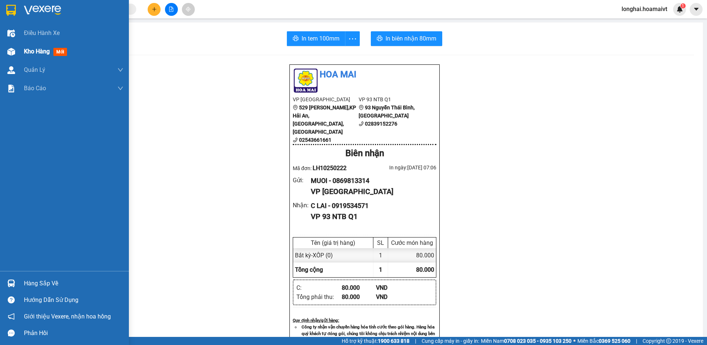
click at [38, 50] on span "Kho hàng" at bounding box center [37, 51] width 26 height 7
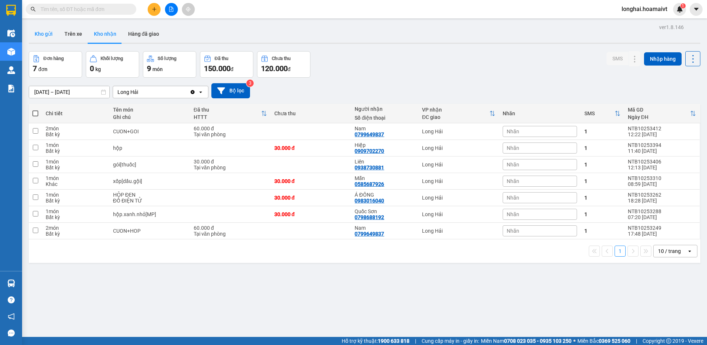
click at [45, 37] on button "Kho gửi" at bounding box center [44, 34] width 30 height 18
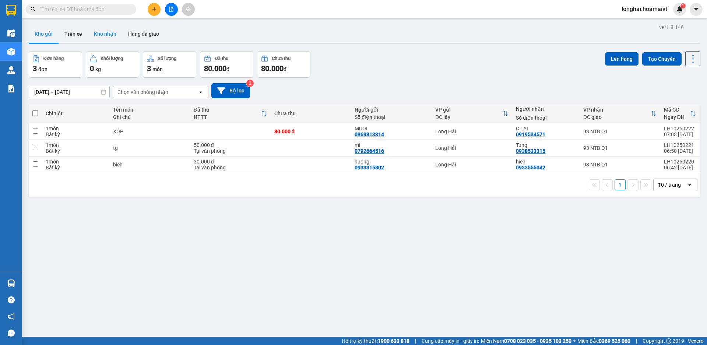
click at [89, 33] on button "Kho nhận" at bounding box center [105, 34] width 34 height 18
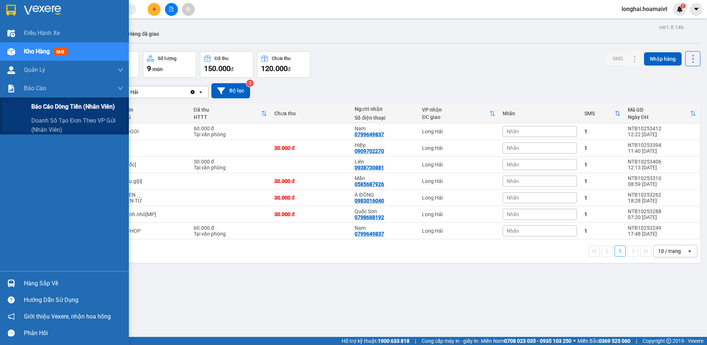
click at [41, 110] on span "Báo cáo dòng tiền (nhân viên)" at bounding box center [73, 106] width 84 height 9
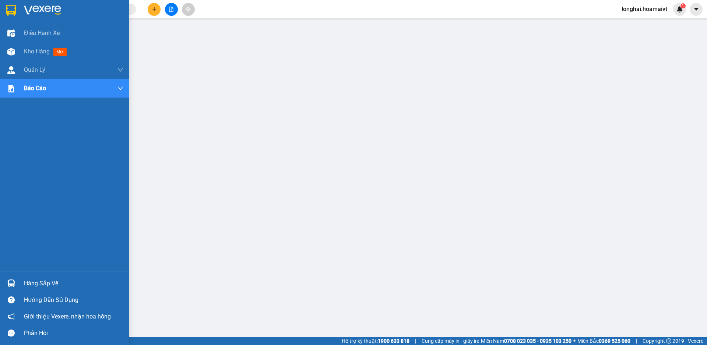
click at [34, 278] on div "Hàng sắp về" at bounding box center [73, 283] width 99 height 11
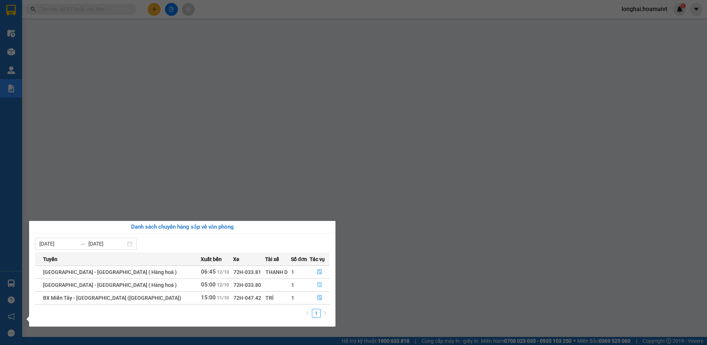
click at [317, 286] on icon "file-done" at bounding box center [319, 284] width 5 height 5
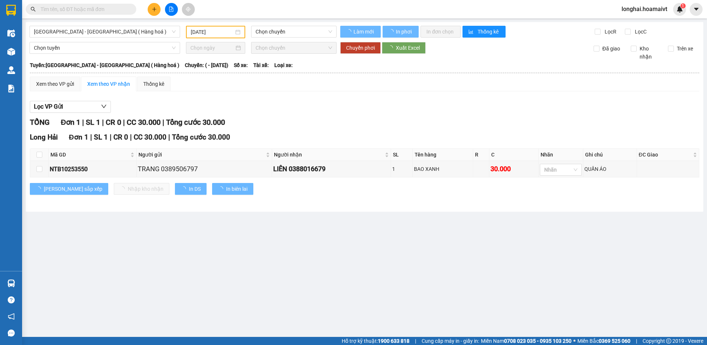
type input "[DATE]"
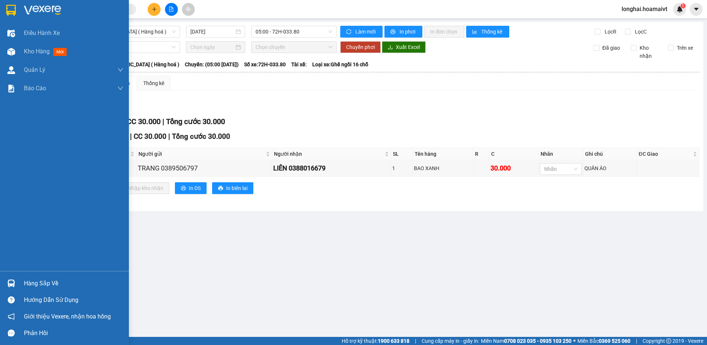
click at [24, 285] on div "Hàng sắp về" at bounding box center [64, 283] width 129 height 17
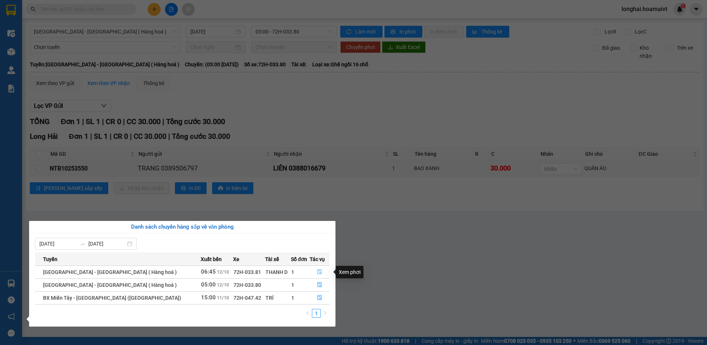
click at [318, 270] on icon "file-done" at bounding box center [319, 271] width 5 height 5
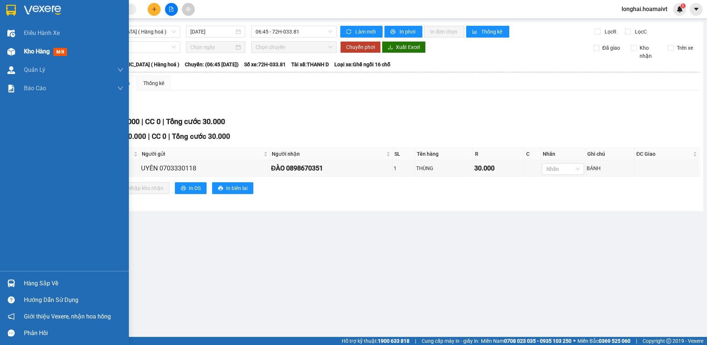
click at [24, 58] on div "Kho hàng mới" at bounding box center [73, 51] width 99 height 18
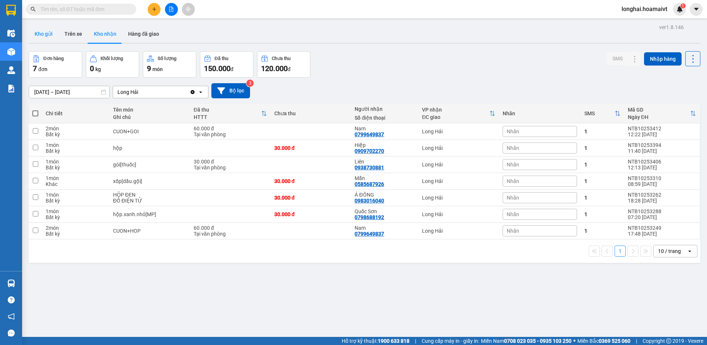
click at [50, 29] on button "Kho gửi" at bounding box center [44, 34] width 30 height 18
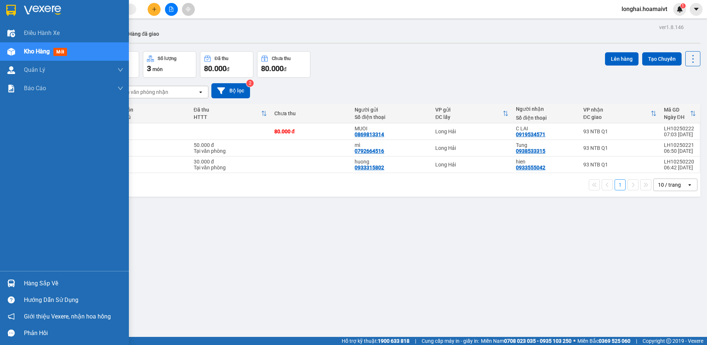
click at [36, 284] on div "Hàng sắp về" at bounding box center [73, 283] width 99 height 11
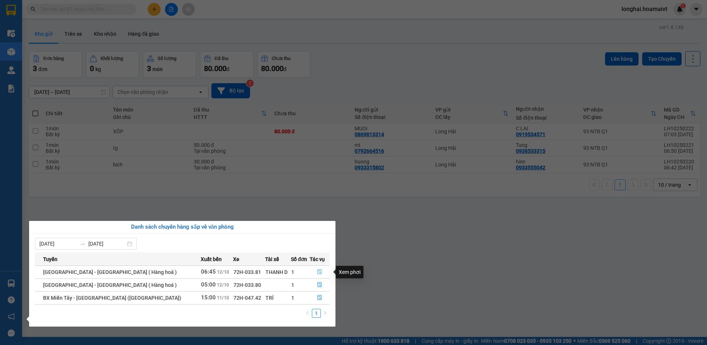
click at [317, 272] on icon "file-done" at bounding box center [319, 271] width 5 height 5
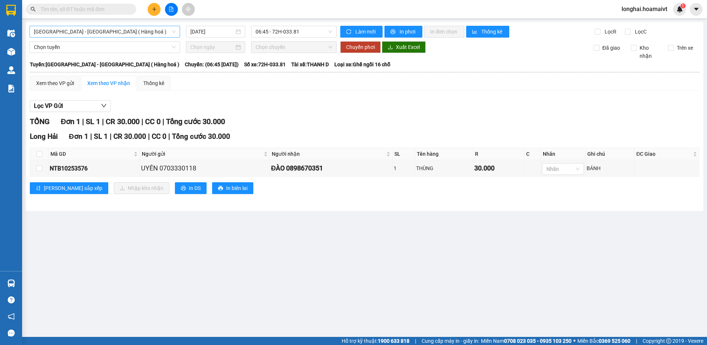
click at [66, 32] on span "[GEOGRAPHIC_DATA] - [GEOGRAPHIC_DATA] ( Hàng hoá )" at bounding box center [105, 31] width 142 height 11
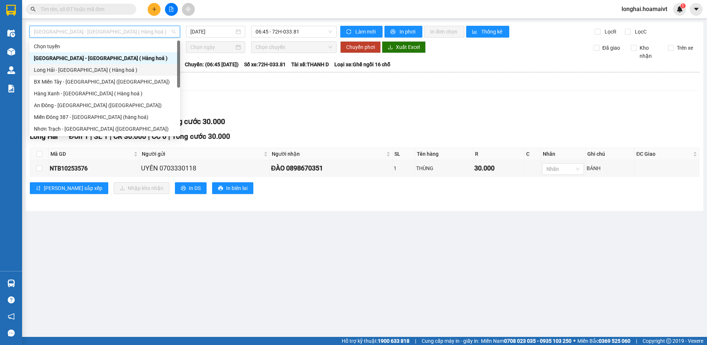
click at [78, 70] on div "Long Hải - [GEOGRAPHIC_DATA] ( Hàng hoá )" at bounding box center [105, 70] width 142 height 8
type input "[DATE]"
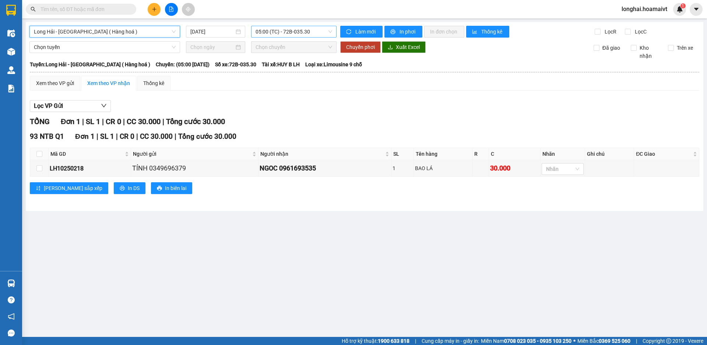
click at [275, 34] on span "05:00 (TC) - 72B-035.30" at bounding box center [294, 31] width 77 height 11
click at [302, 118] on div "TỔNG Đơn 1 | SL 1 | CR 0 | CC 30.000 | Tổng cước 30.000" at bounding box center [364, 121] width 669 height 11
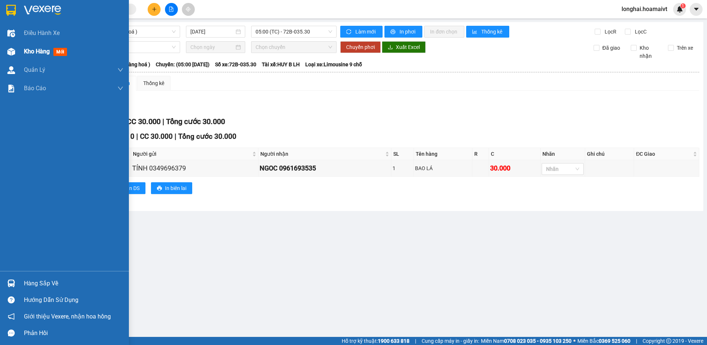
click at [17, 50] on div at bounding box center [11, 51] width 13 height 13
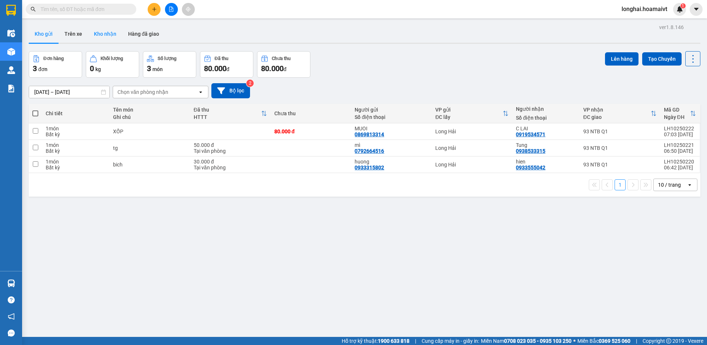
click at [98, 28] on button "Kho nhận" at bounding box center [105, 34] width 34 height 18
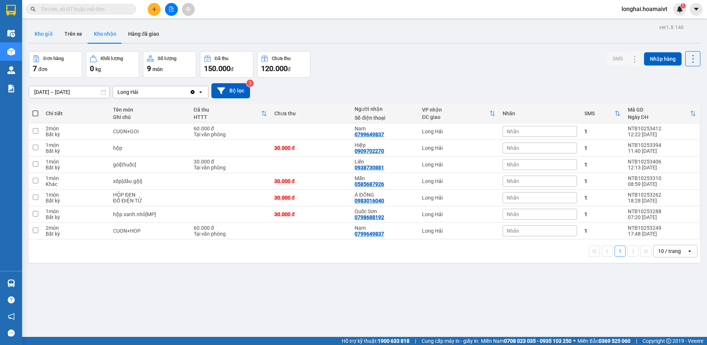
click at [45, 34] on button "Kho gửi" at bounding box center [44, 34] width 30 height 18
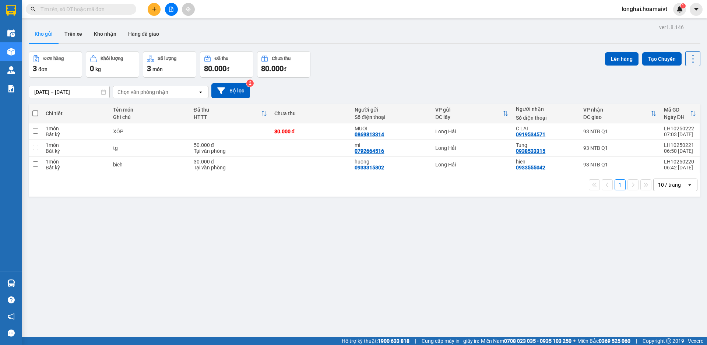
click at [34, 114] on span at bounding box center [35, 113] width 6 height 6
click at [35, 110] on input "checkbox" at bounding box center [35, 110] width 0 height 0
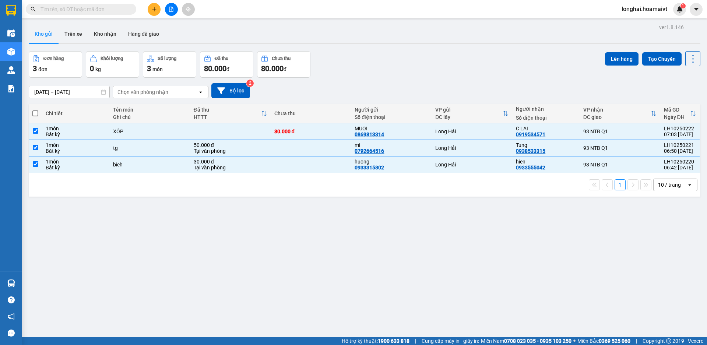
checkbox input "true"
click at [619, 60] on button "Lên hàng" at bounding box center [622, 58] width 34 height 13
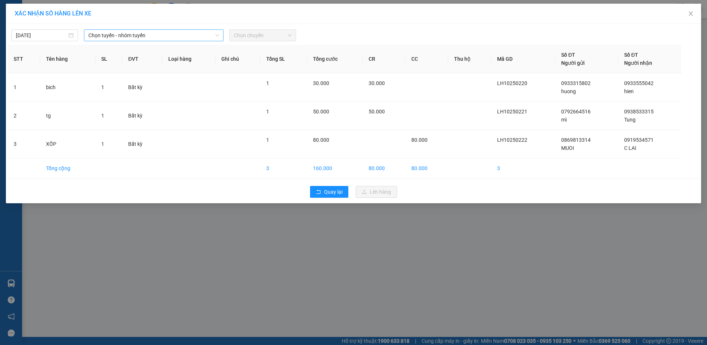
click at [162, 35] on span "Chọn tuyến - nhóm tuyến" at bounding box center [153, 35] width 131 height 11
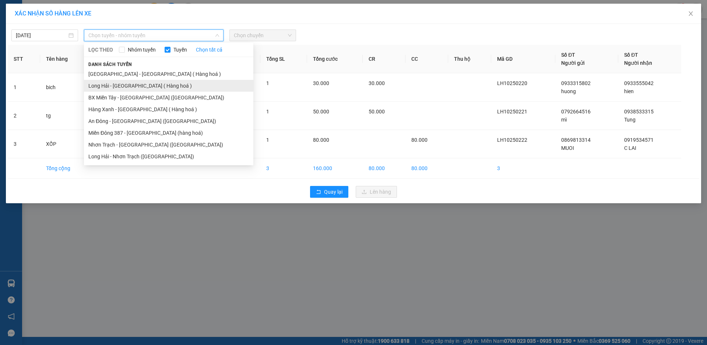
click at [170, 90] on li "Long Hải - [GEOGRAPHIC_DATA] ( Hàng hoá )" at bounding box center [168, 86] width 169 height 12
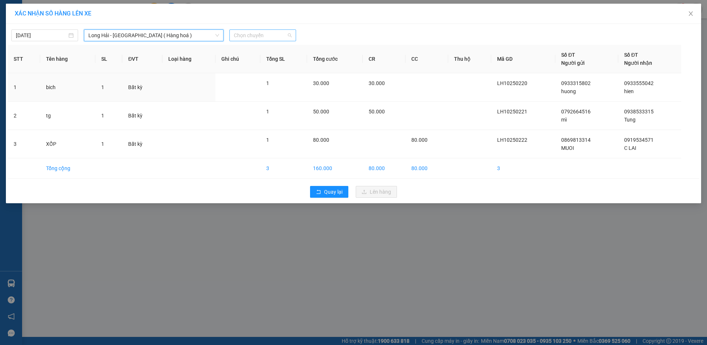
click at [250, 31] on span "Chọn chuyến" at bounding box center [263, 35] width 58 height 11
type input "08"
click at [282, 63] on div "Thêm chuyến " 08:00 "" at bounding box center [268, 62] width 78 height 13
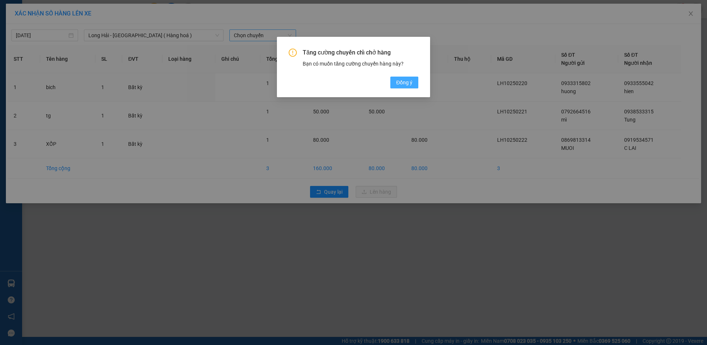
click at [398, 84] on span "Đồng ý" at bounding box center [404, 82] width 16 height 8
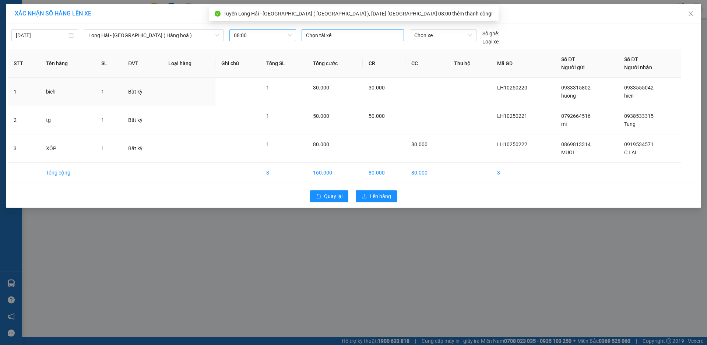
click at [328, 34] on div at bounding box center [352, 35] width 99 height 9
type input "TÚ"
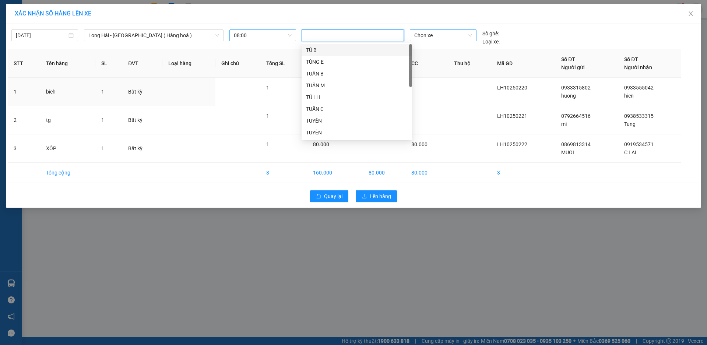
drag, startPoint x: 472, startPoint y: 29, endPoint x: 464, endPoint y: 31, distance: 8.4
click at [472, 28] on div "[DATE] [GEOGRAPHIC_DATA] - [GEOGRAPHIC_DATA] ( [GEOGRAPHIC_DATA] ) LỌC THEO Nhó…" at bounding box center [353, 36] width 691 height 20
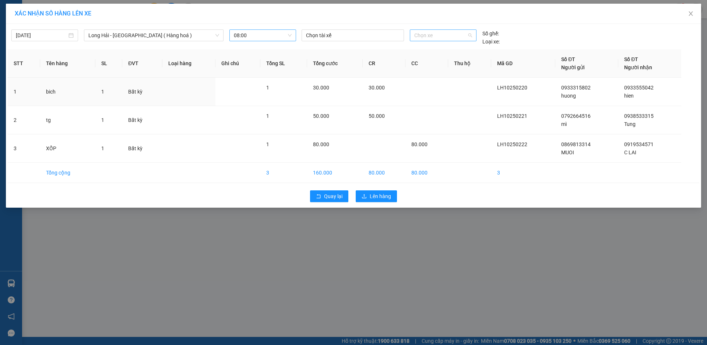
click at [464, 31] on span "Chọn xe" at bounding box center [442, 35] width 57 height 11
click at [355, 41] on div "Chọn tài xế" at bounding box center [353, 35] width 102 height 12
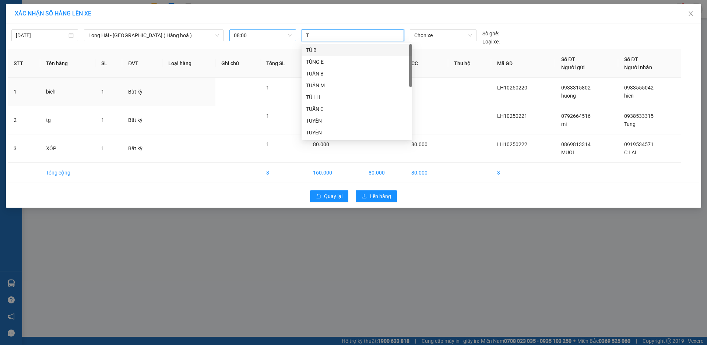
type input "TÚ"
click at [339, 96] on div "TÚ LH" at bounding box center [357, 97] width 102 height 8
click at [425, 33] on span "Chọn xe" at bounding box center [442, 35] width 57 height 11
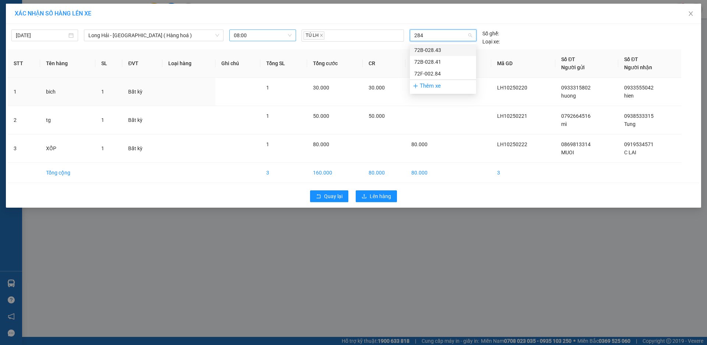
type input "2841"
click at [433, 46] on div "72B-028.41" at bounding box center [442, 50] width 57 height 8
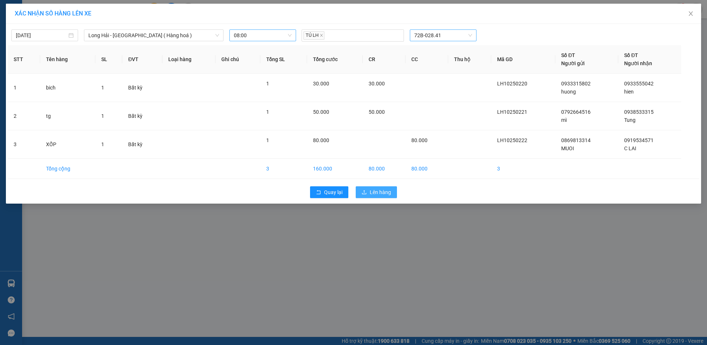
click at [386, 193] on span "Lên hàng" at bounding box center [380, 192] width 21 height 8
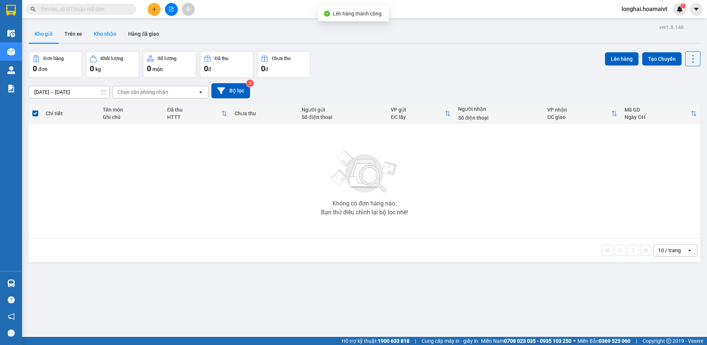
click at [110, 27] on button "Kho nhận" at bounding box center [105, 34] width 34 height 18
